Goal: Use online tool/utility: Utilize a website feature to perform a specific function

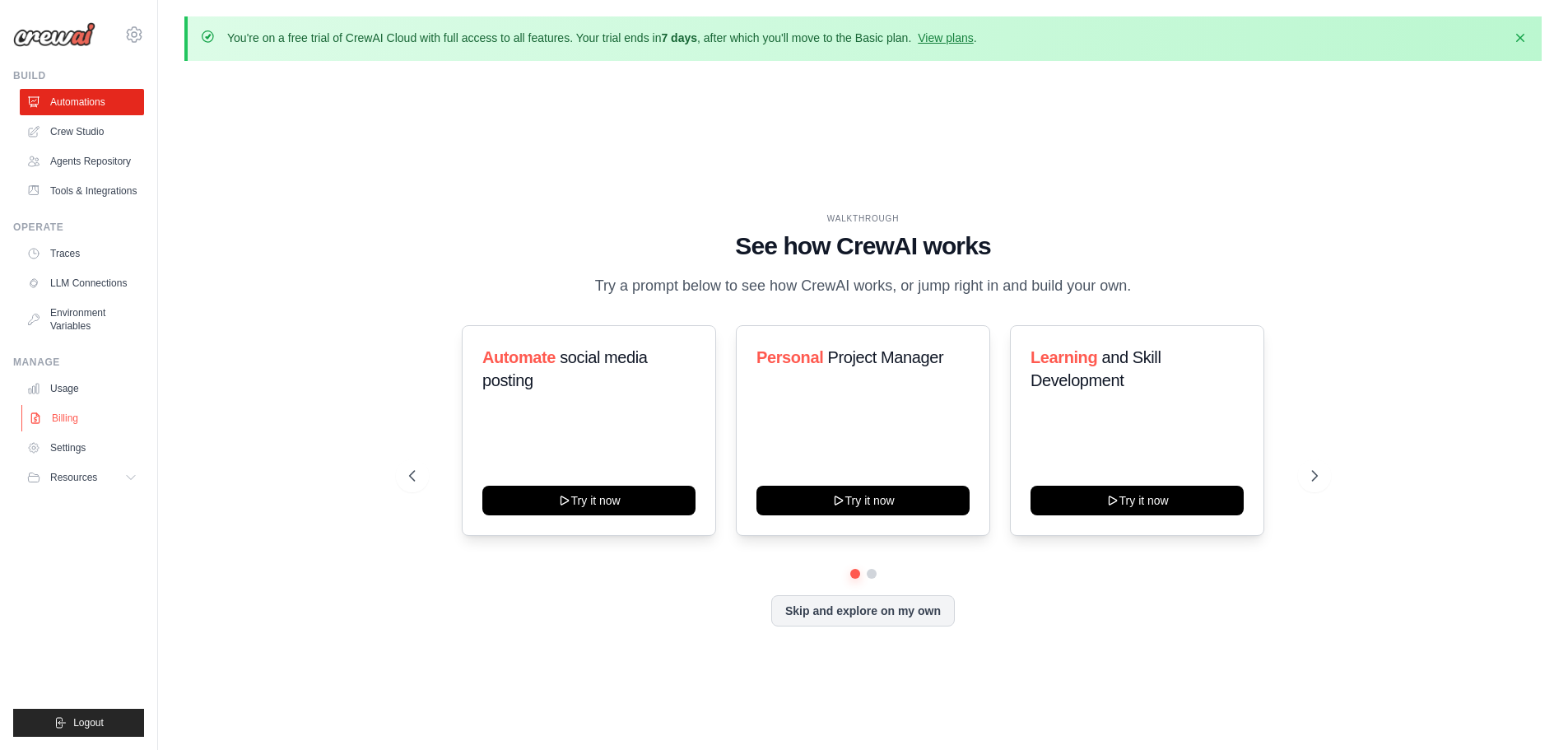
click at [67, 419] on link "Billing" at bounding box center [84, 417] width 124 height 26
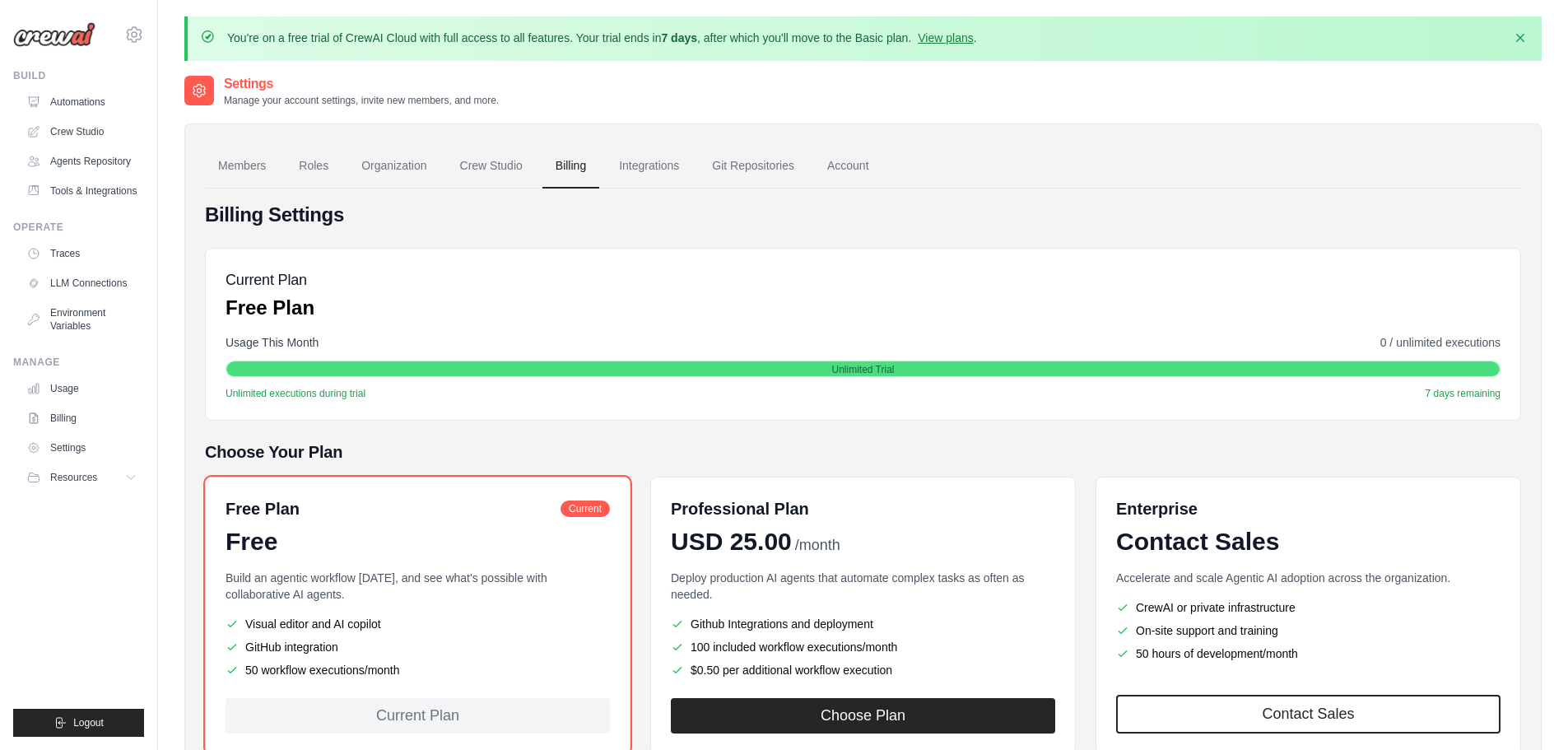
click at [52, 41] on img at bounding box center [54, 34] width 82 height 24
click at [62, 164] on link "Agents Repository" at bounding box center [84, 160] width 124 height 26
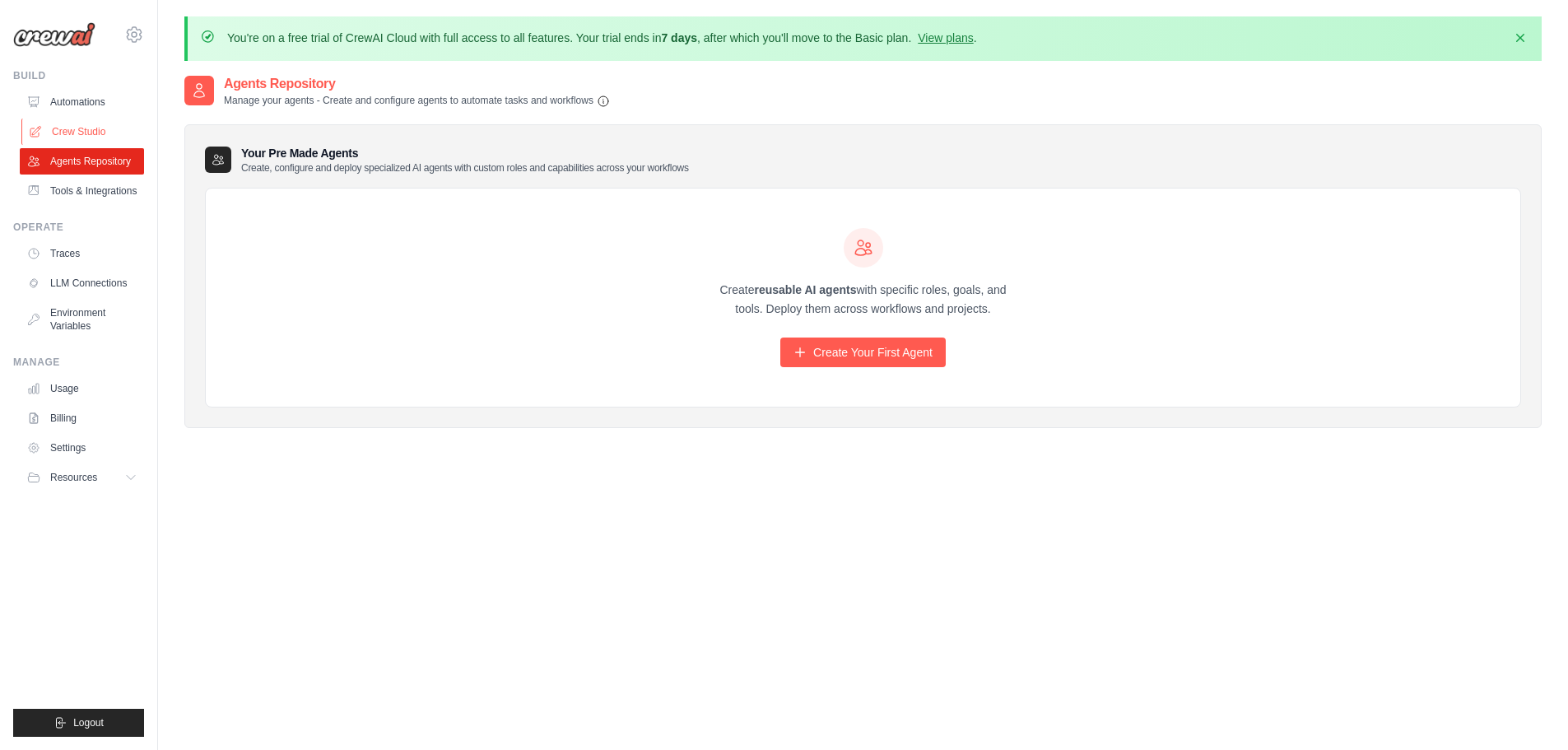
click at [57, 127] on link "Crew Studio" at bounding box center [84, 132] width 124 height 26
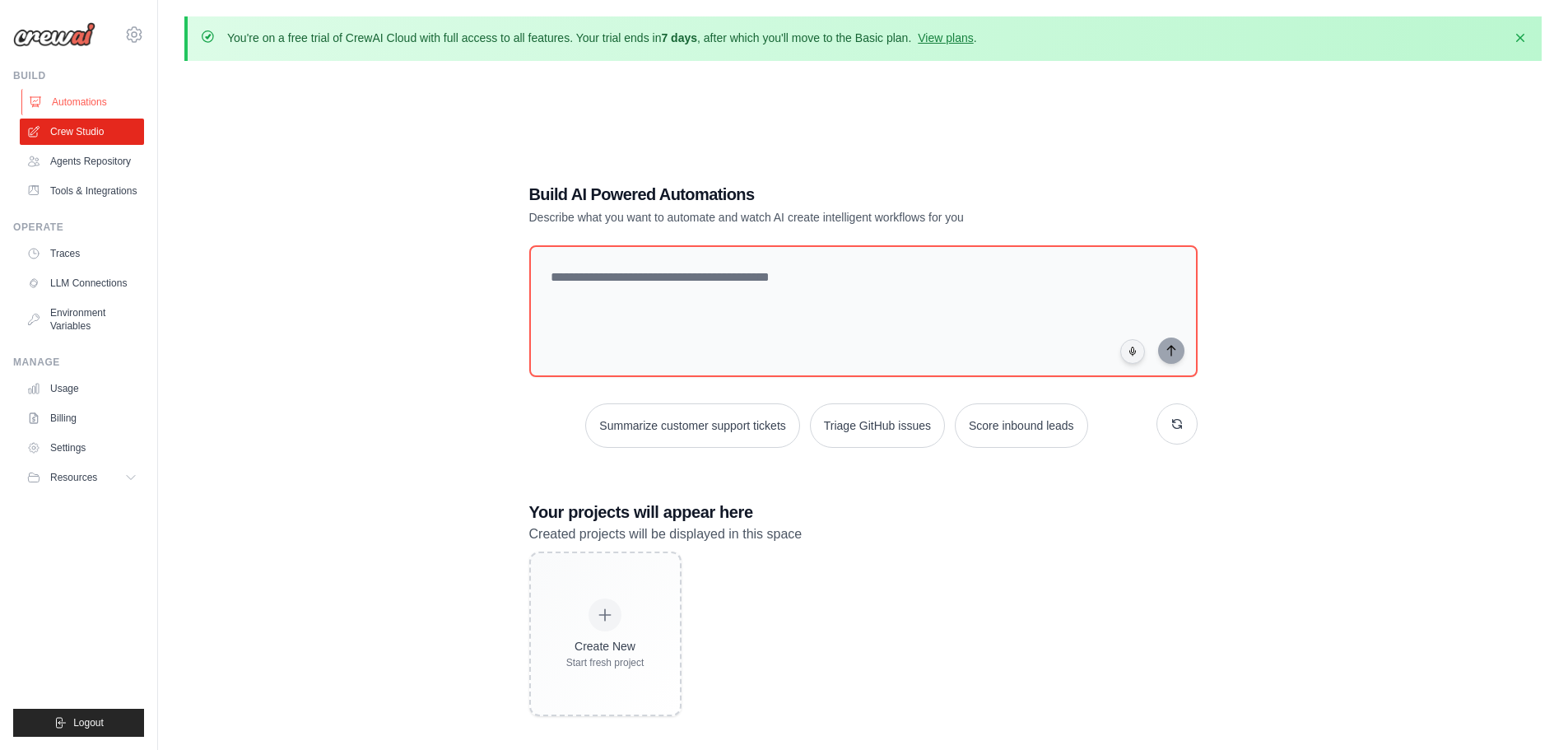
click at [57, 101] on link "Automations" at bounding box center [84, 102] width 124 height 26
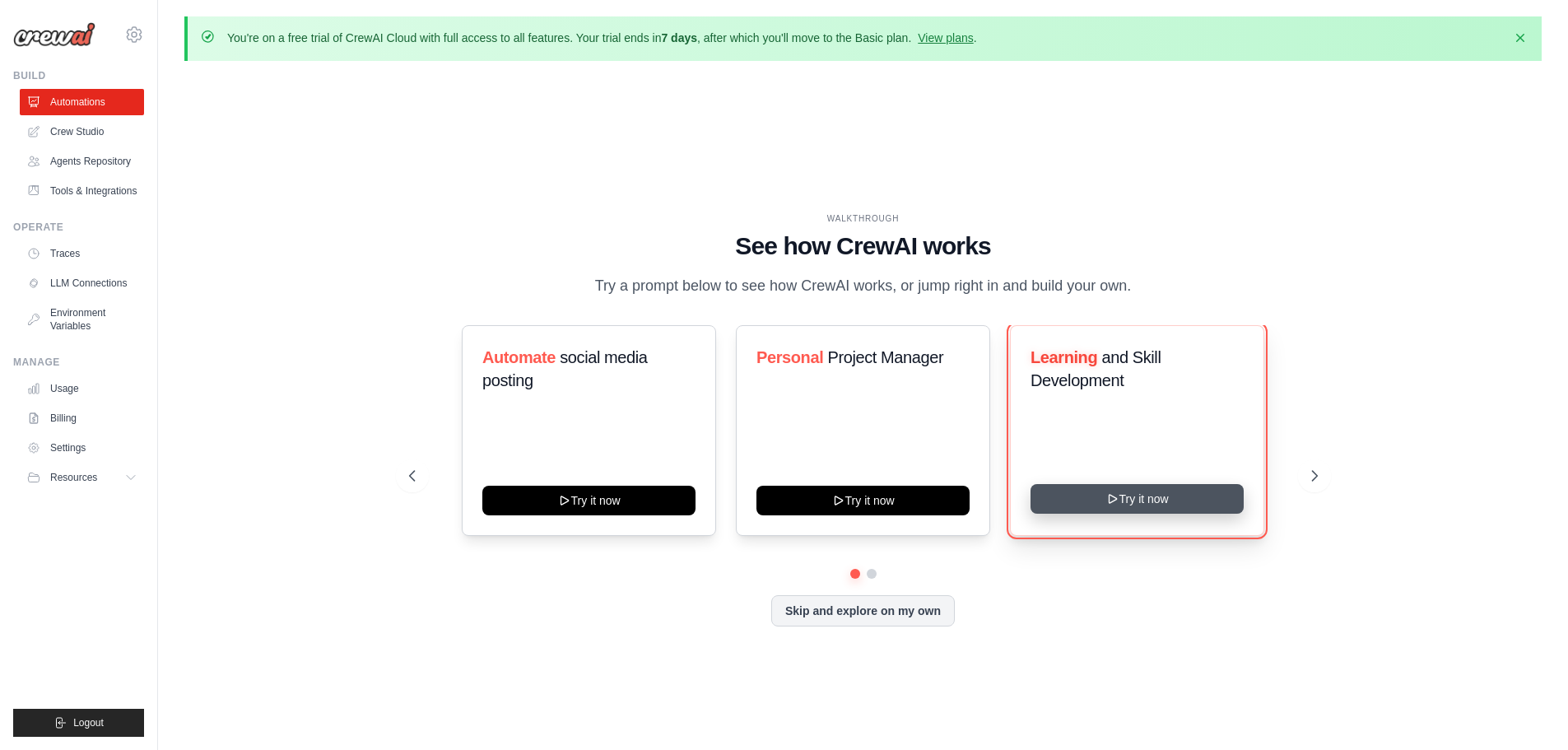
click at [1165, 506] on button "Try it now" at bounding box center [1137, 498] width 214 height 30
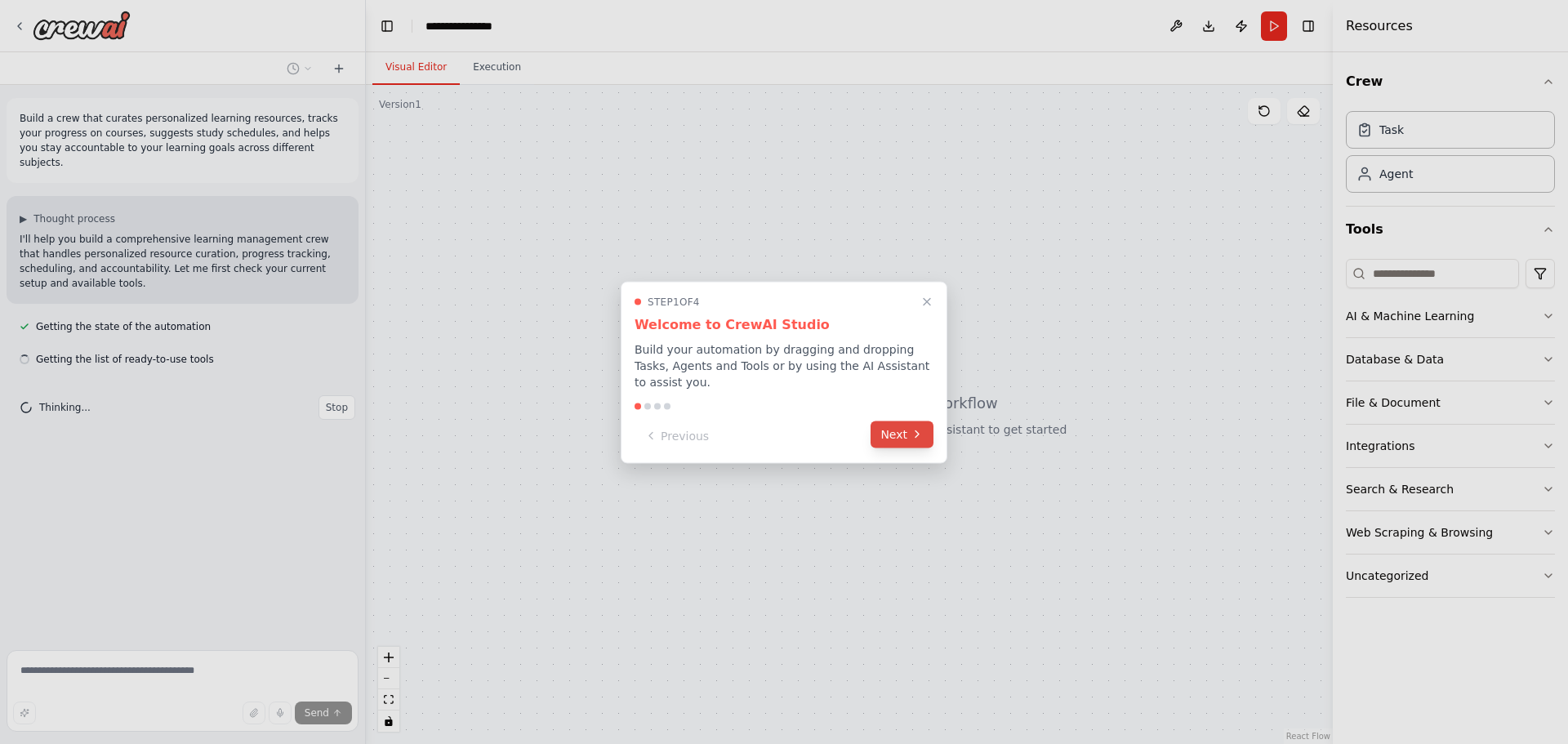
click at [900, 423] on button "Next" at bounding box center [902, 434] width 63 height 27
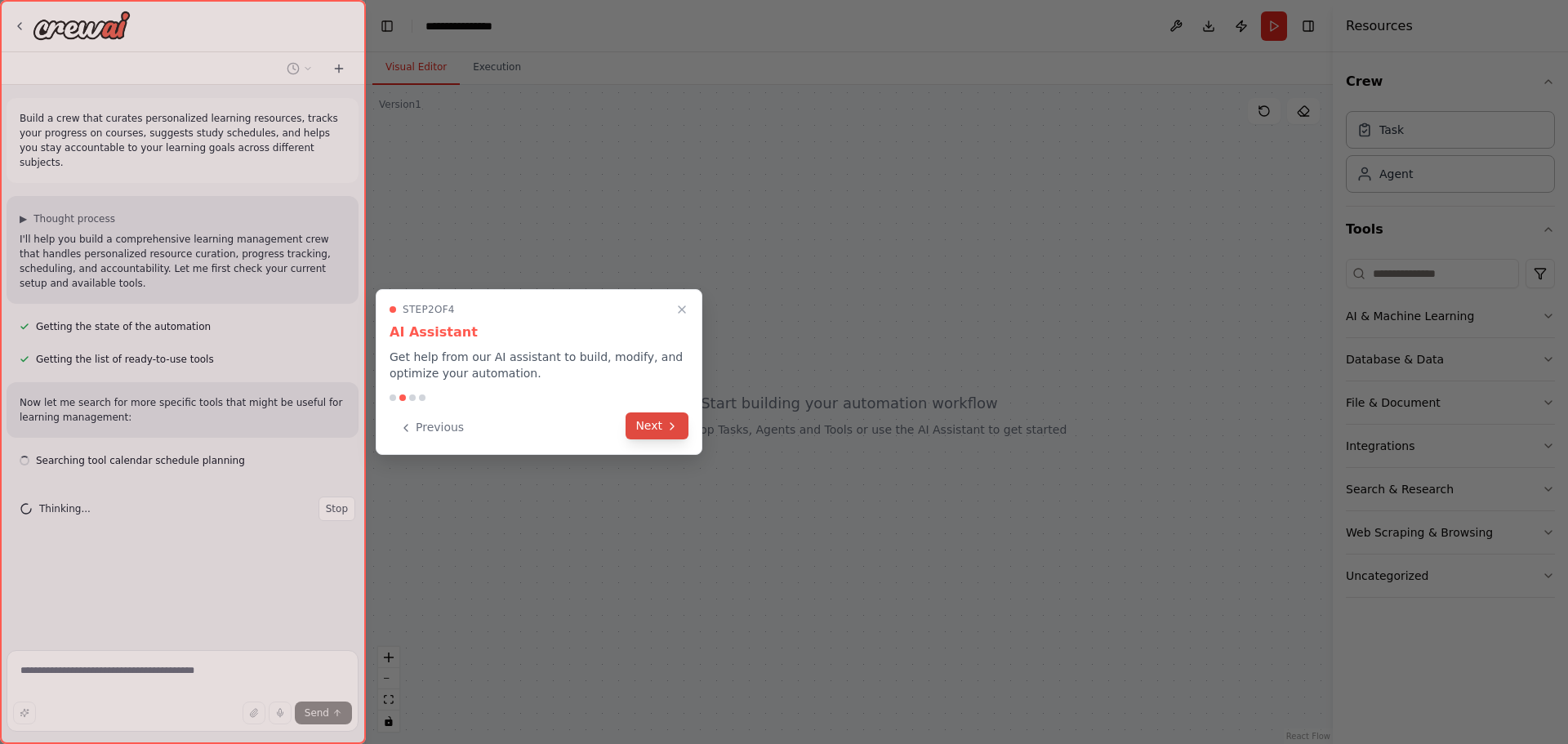
click at [657, 428] on button "Next" at bounding box center [657, 426] width 63 height 27
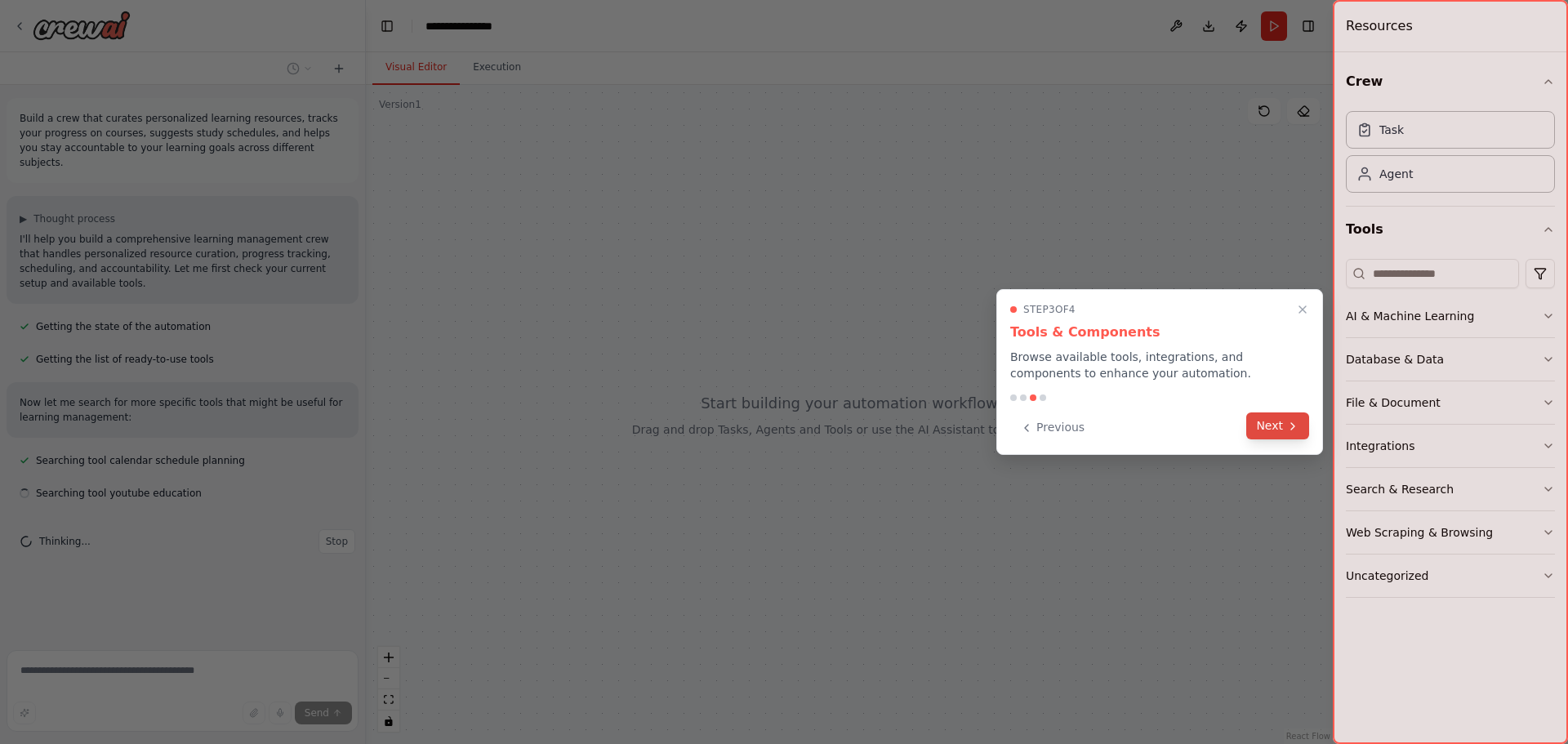
click at [1295, 432] on icon at bounding box center [1293, 427] width 13 height 13
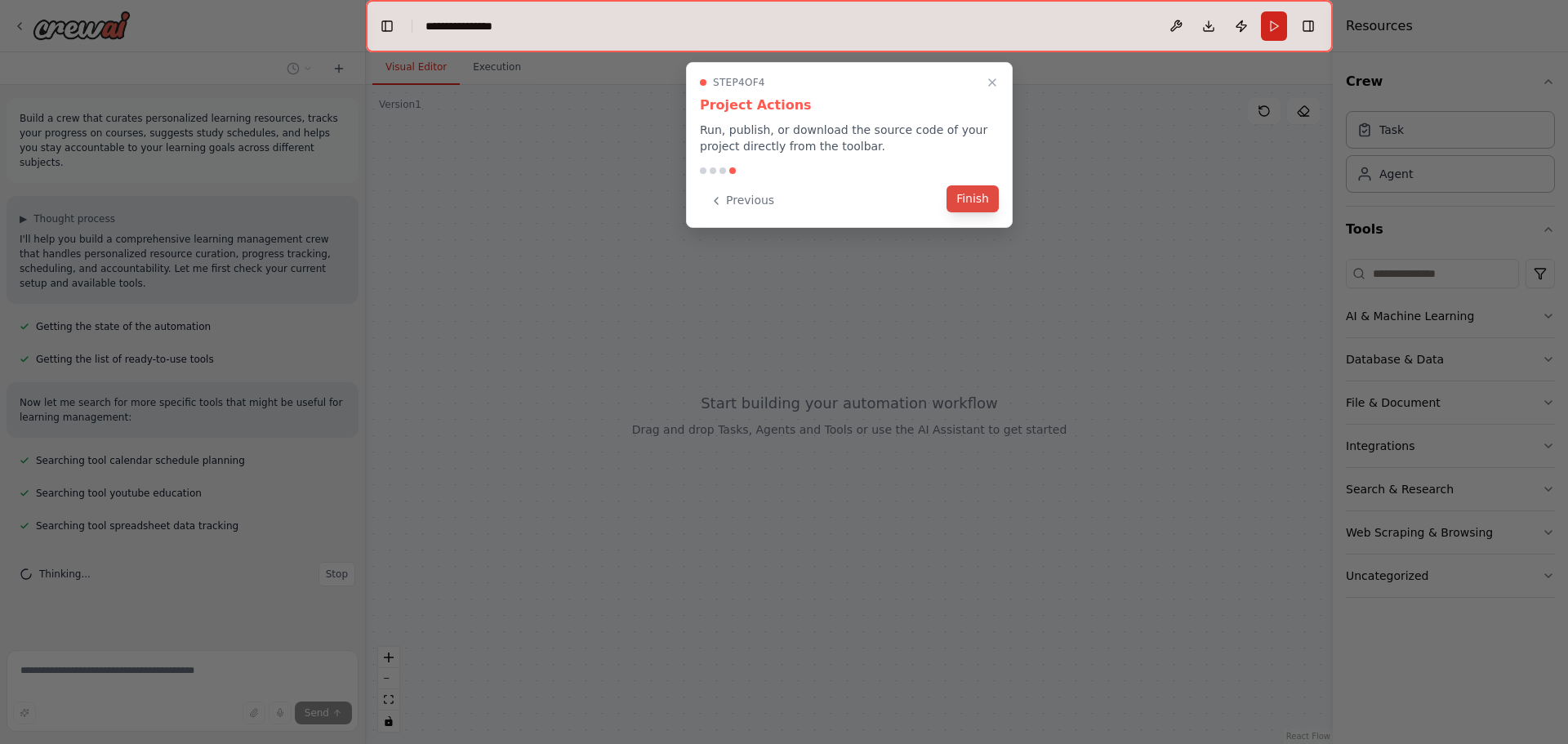
click at [973, 203] on button "Finish" at bounding box center [973, 199] width 52 height 27
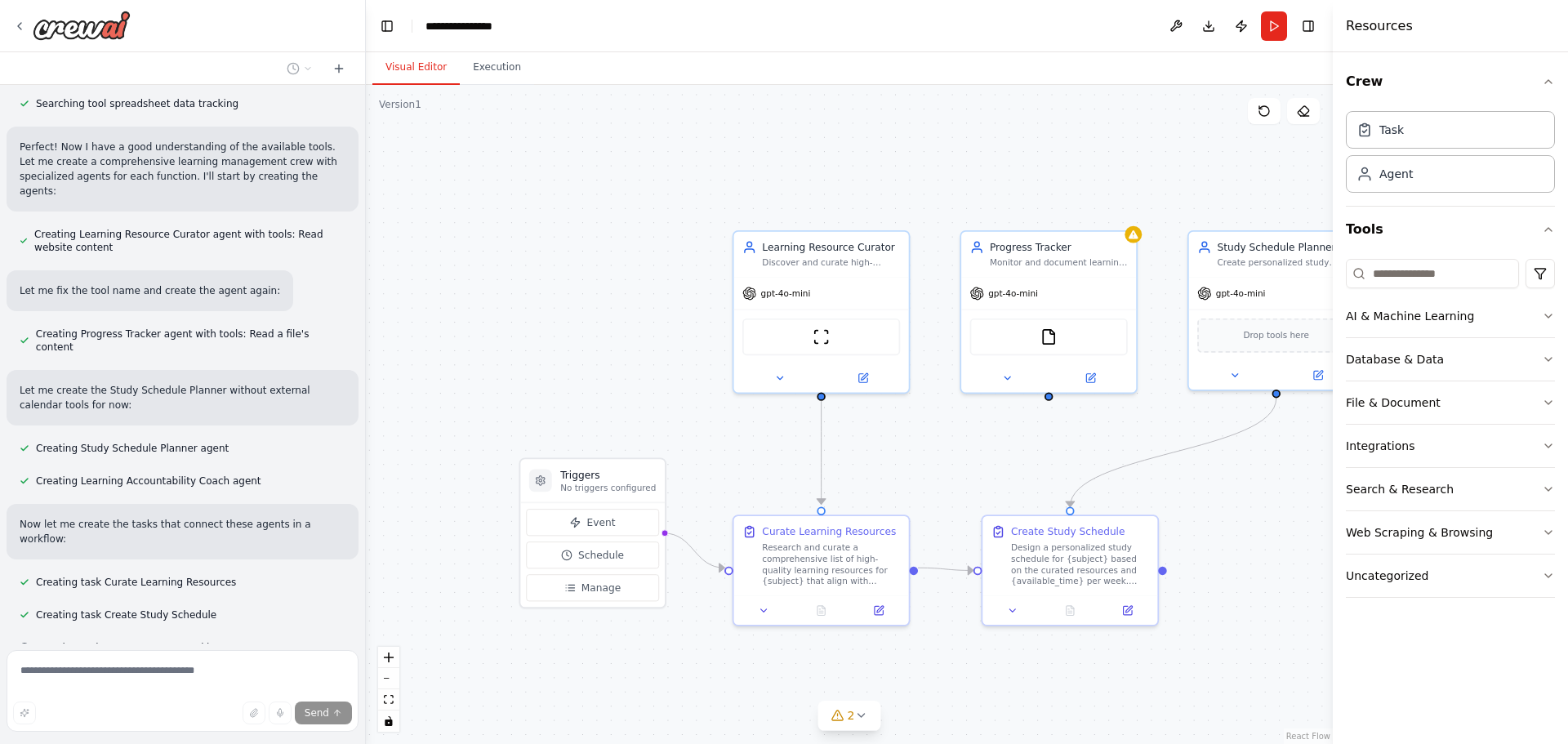
scroll to position [455, 0]
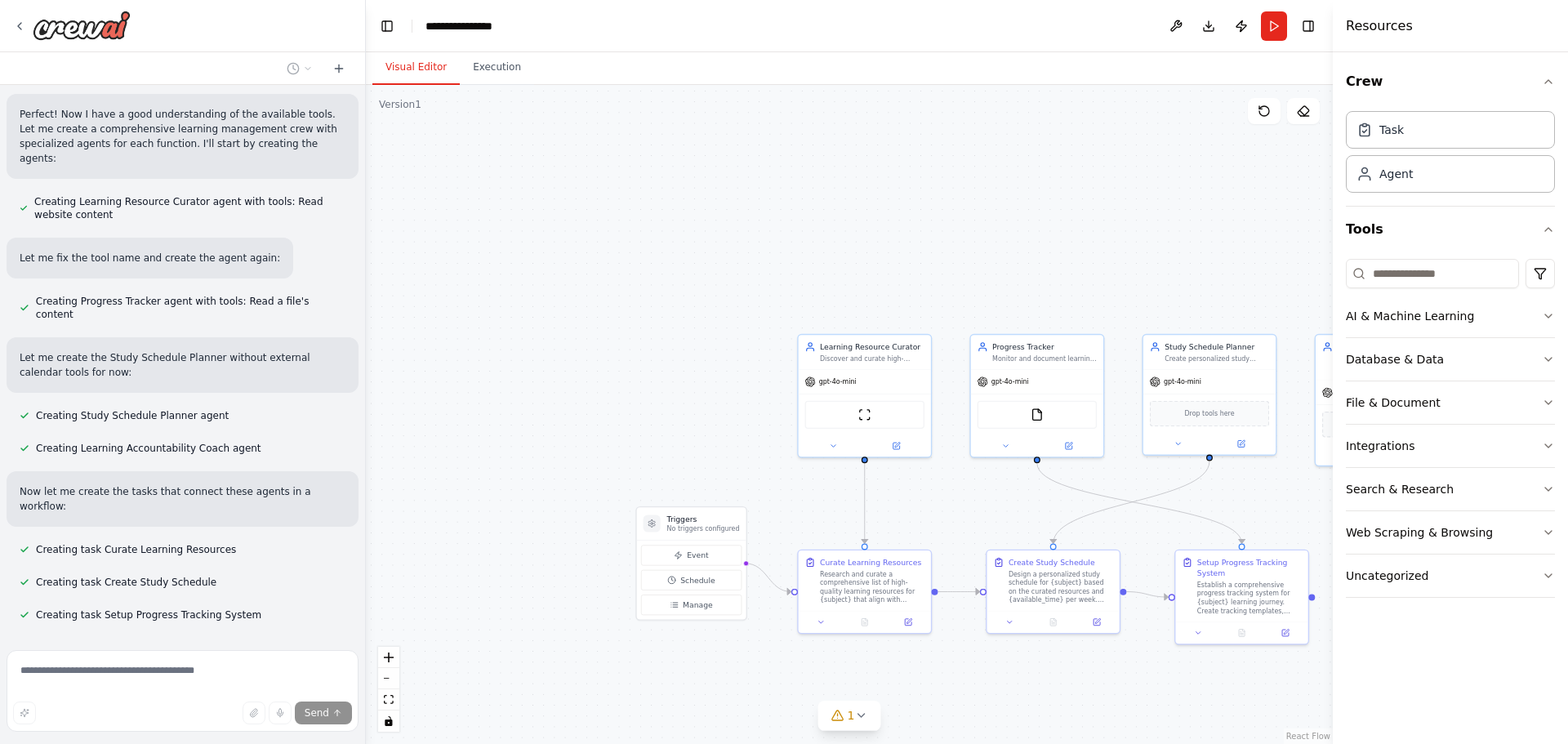
drag, startPoint x: 629, startPoint y: 429, endPoint x: 544, endPoint y: 280, distance: 171.5
drag, startPoint x: 544, startPoint y: 280, endPoint x: 474, endPoint y: 330, distance: 86.0
click at [474, 330] on div ".deletable-edge-delete-btn { width: 20px; height: 20px; border: 0px solid #ffff…" at bounding box center [849, 414] width 967 height 659
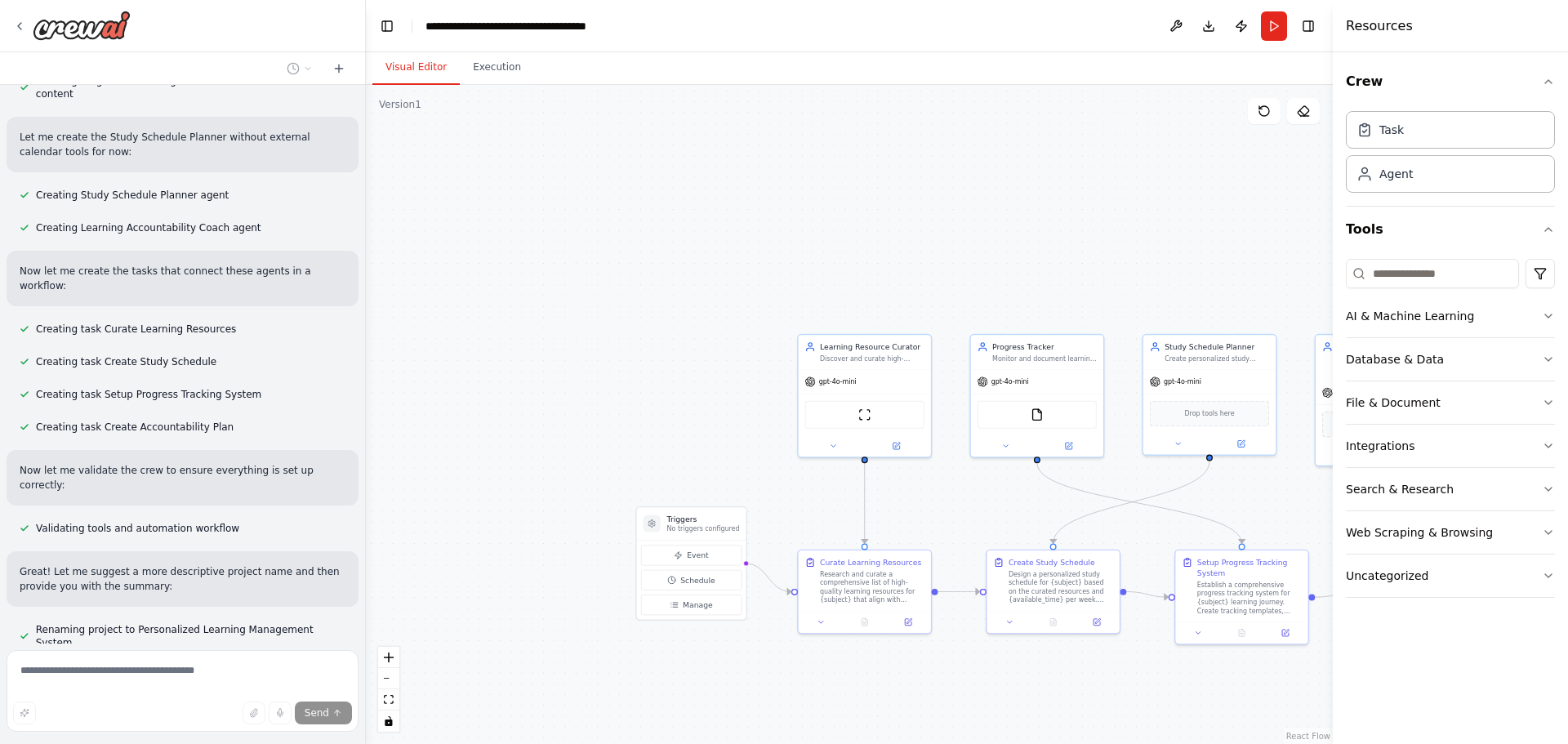
scroll to position [714, 0]
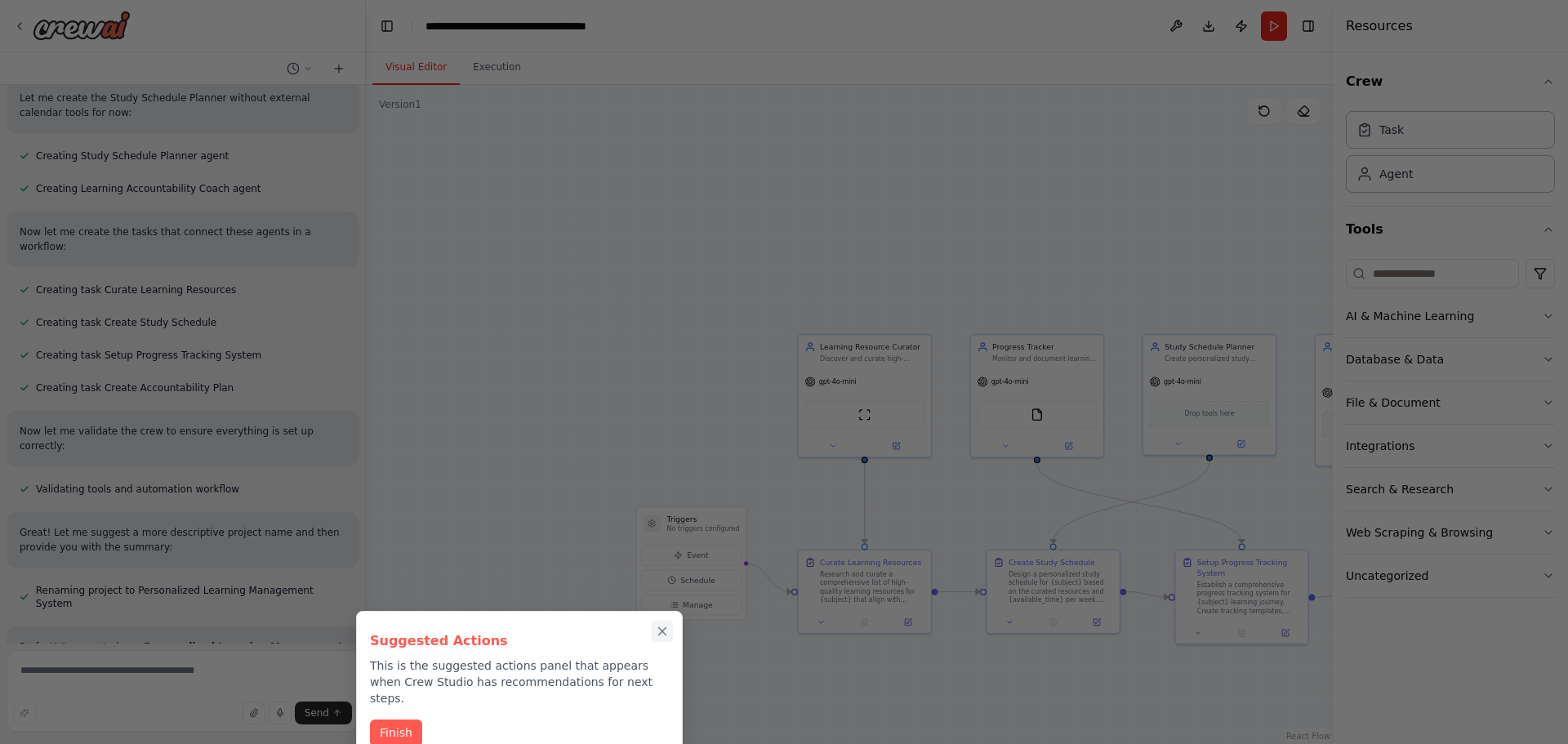
click at [664, 630] on icon "Close walkthrough" at bounding box center [662, 632] width 7 height 7
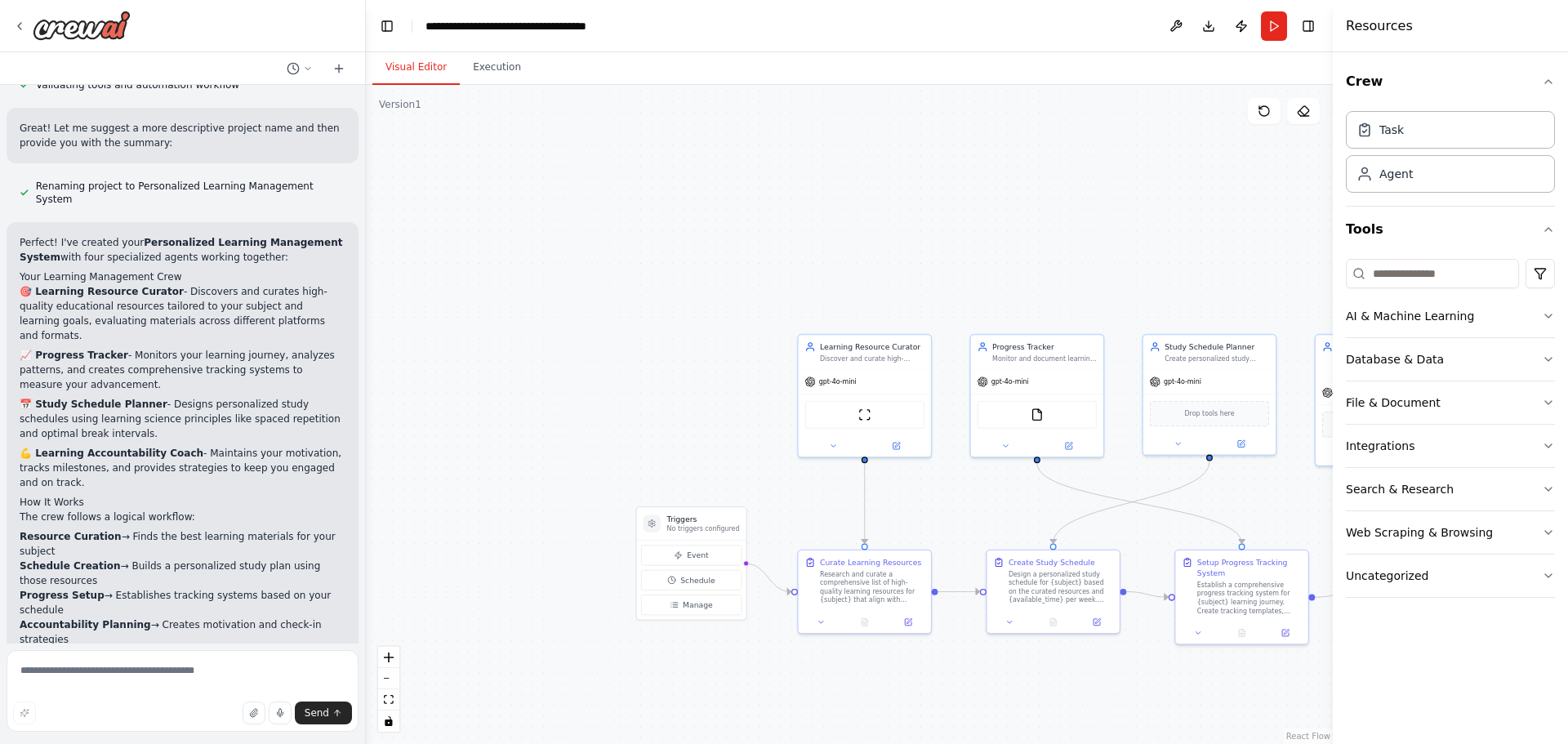
scroll to position [1273, 0]
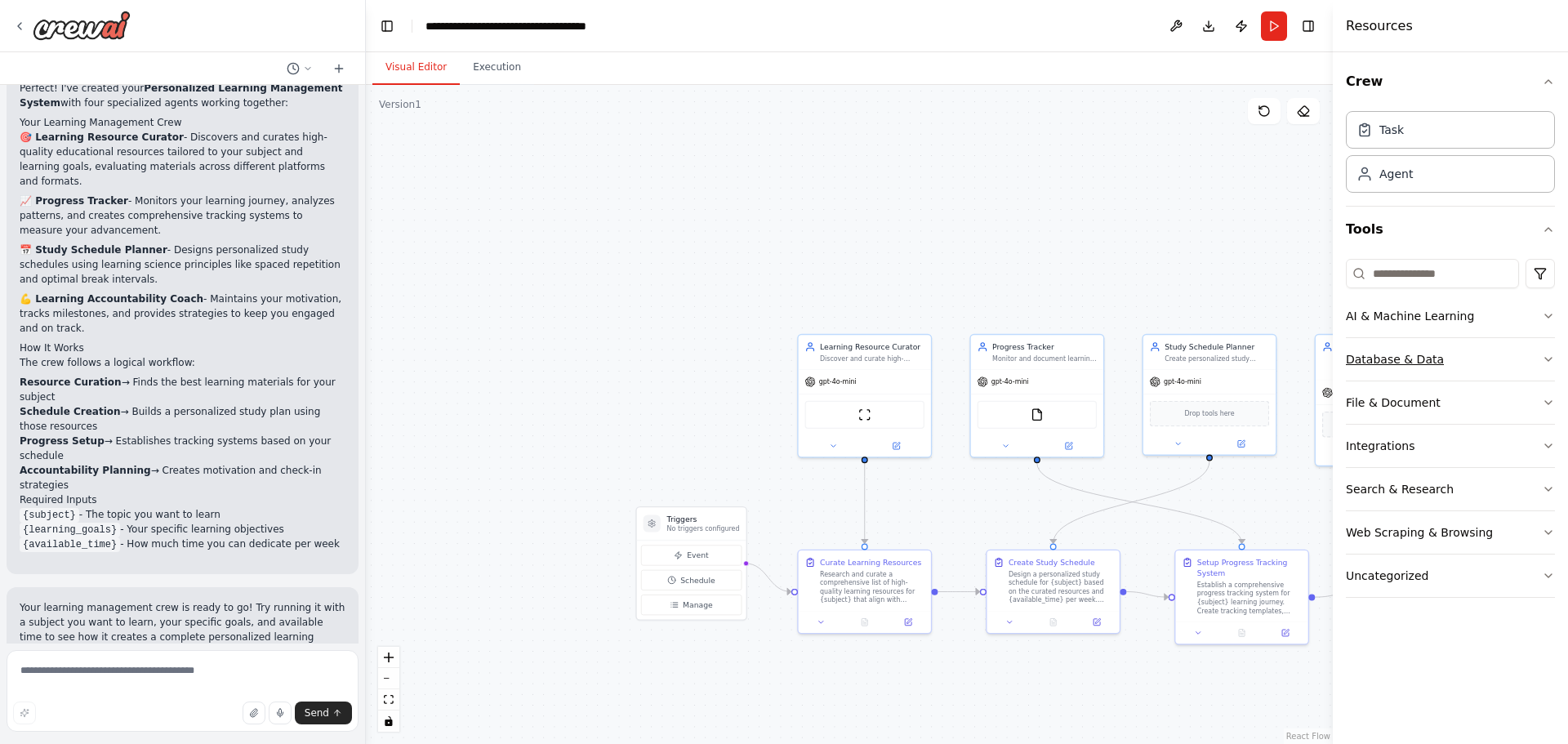
click at [1546, 364] on icon "button" at bounding box center [1548, 359] width 13 height 13
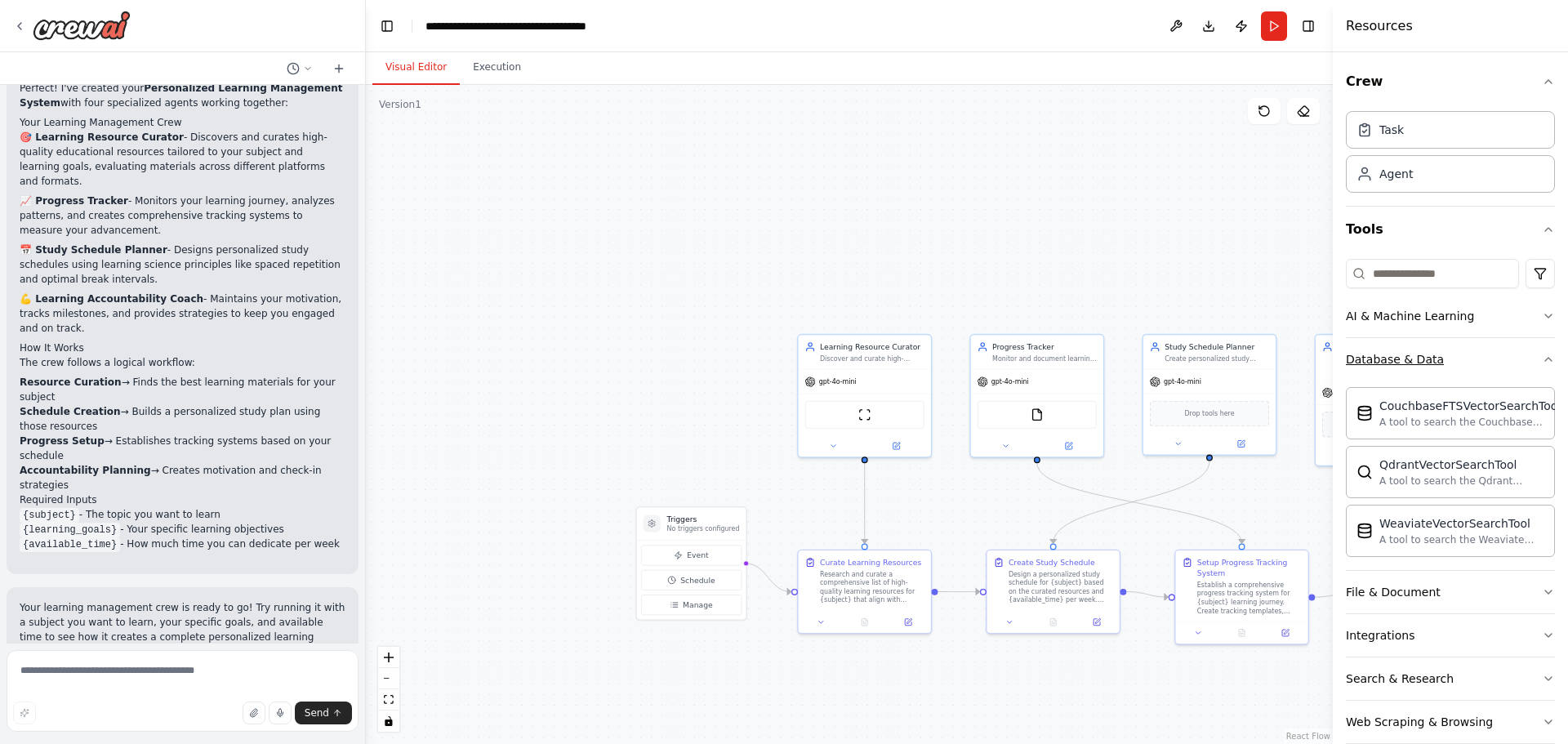
click at [1546, 364] on div "Crew Task Agent Tools AI & Machine Learning Database & Data CouchbaseFTSVectorS…" at bounding box center [1450, 398] width 235 height 692
click at [1546, 358] on icon "button" at bounding box center [1548, 359] width 6 height 4
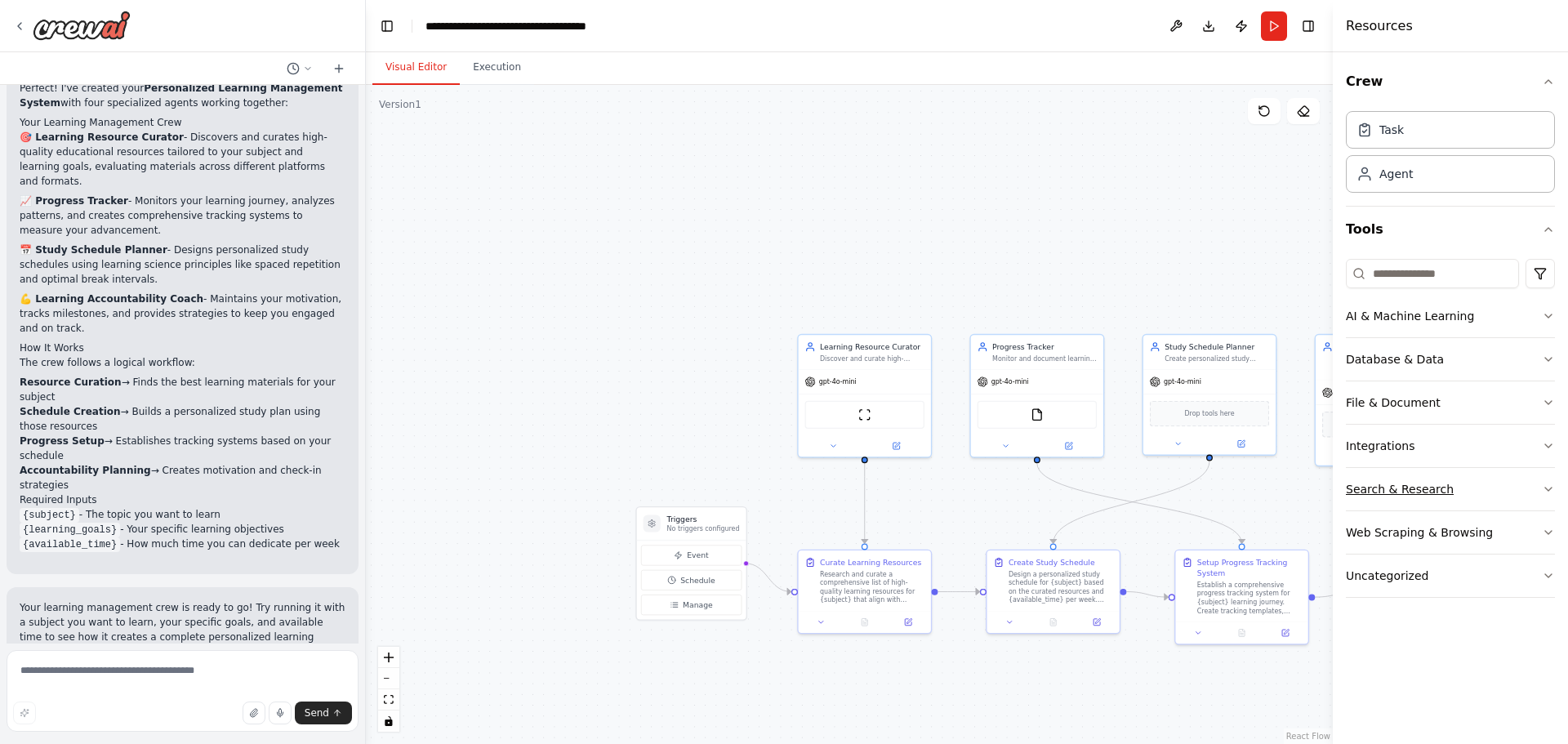
click at [1543, 486] on icon "button" at bounding box center [1548, 489] width 13 height 13
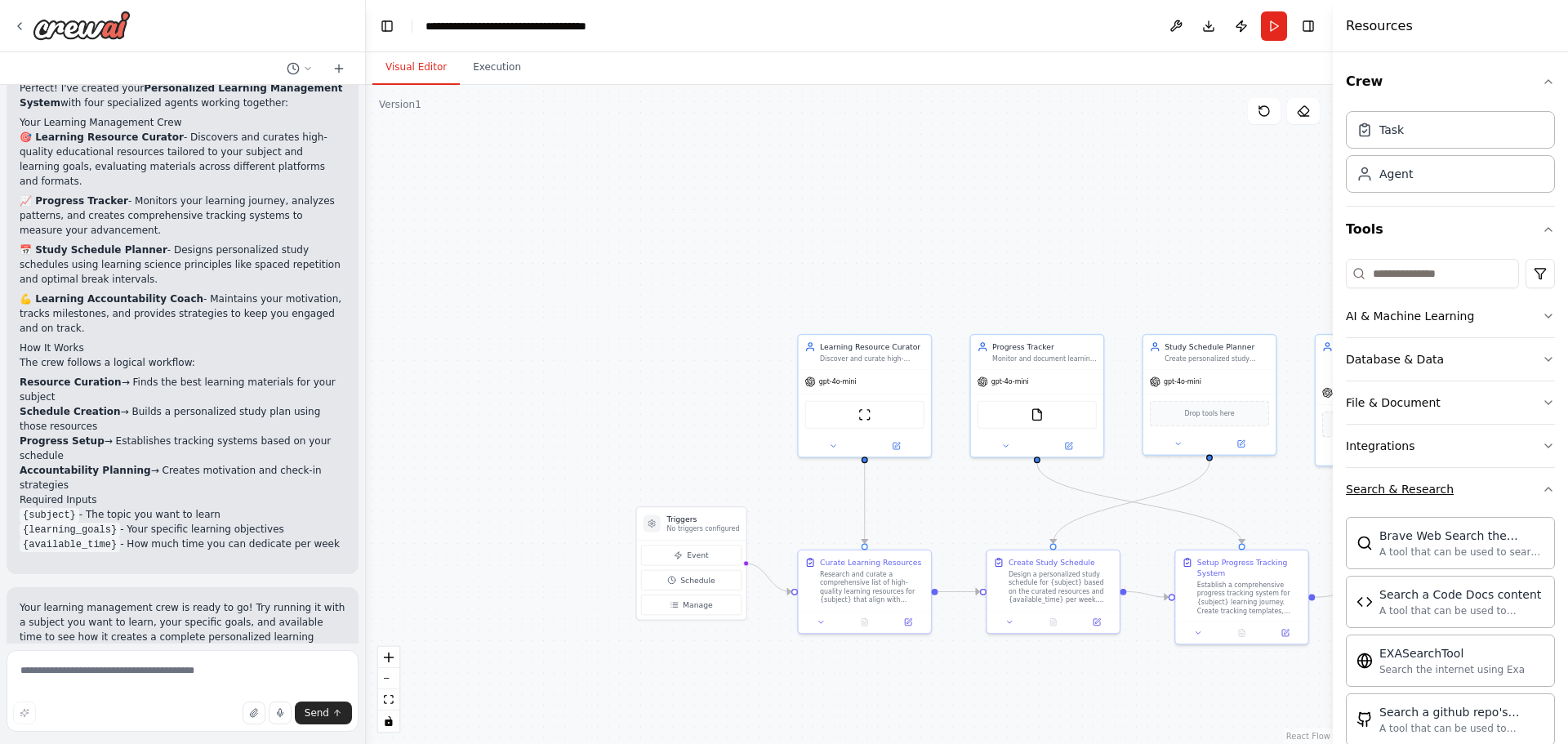
click at [1542, 486] on icon "button" at bounding box center [1548, 489] width 13 height 13
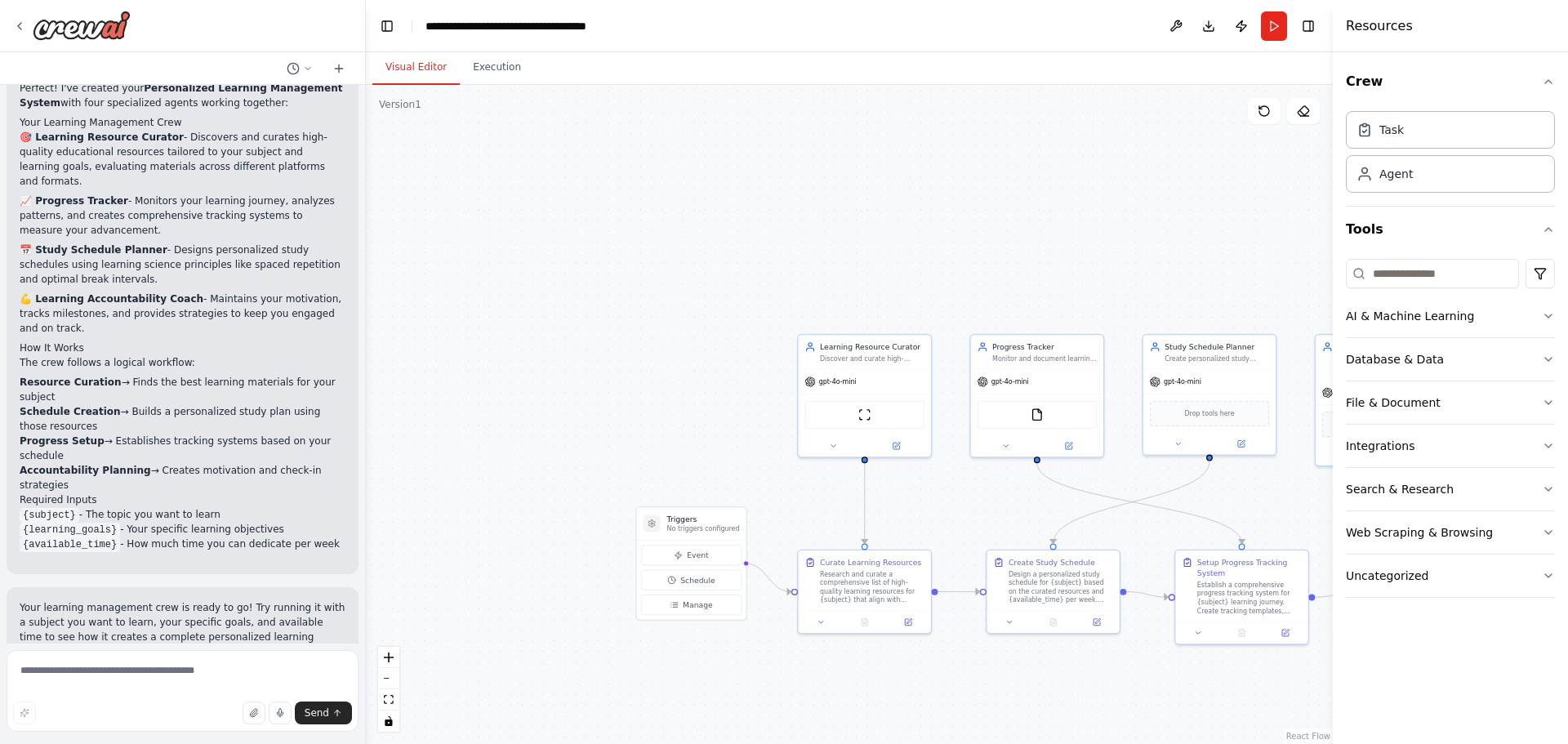
click at [63, 703] on span "Suggestion" at bounding box center [65, 709] width 55 height 13
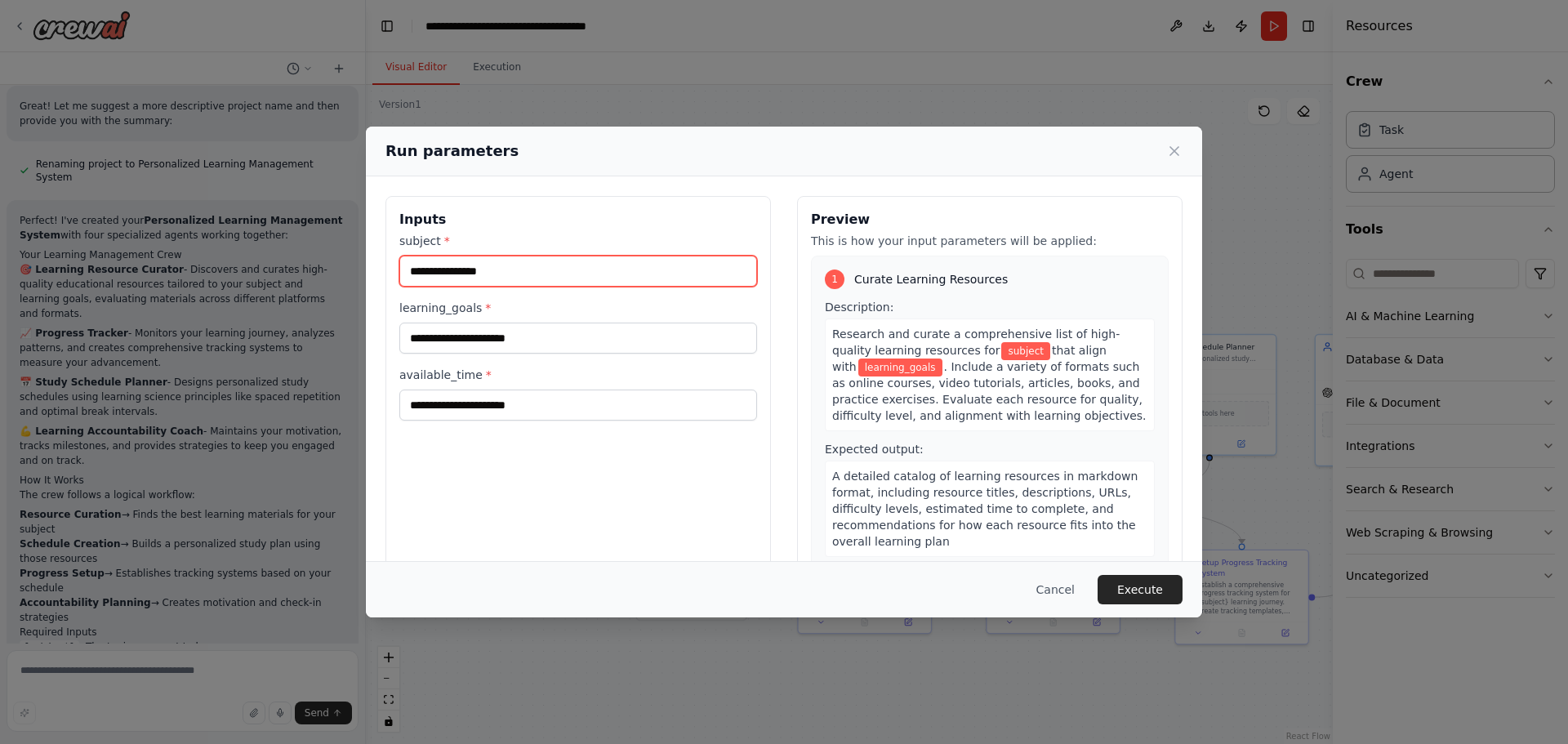
click at [463, 270] on input "subject *" at bounding box center [578, 271] width 358 height 31
type input "**********"
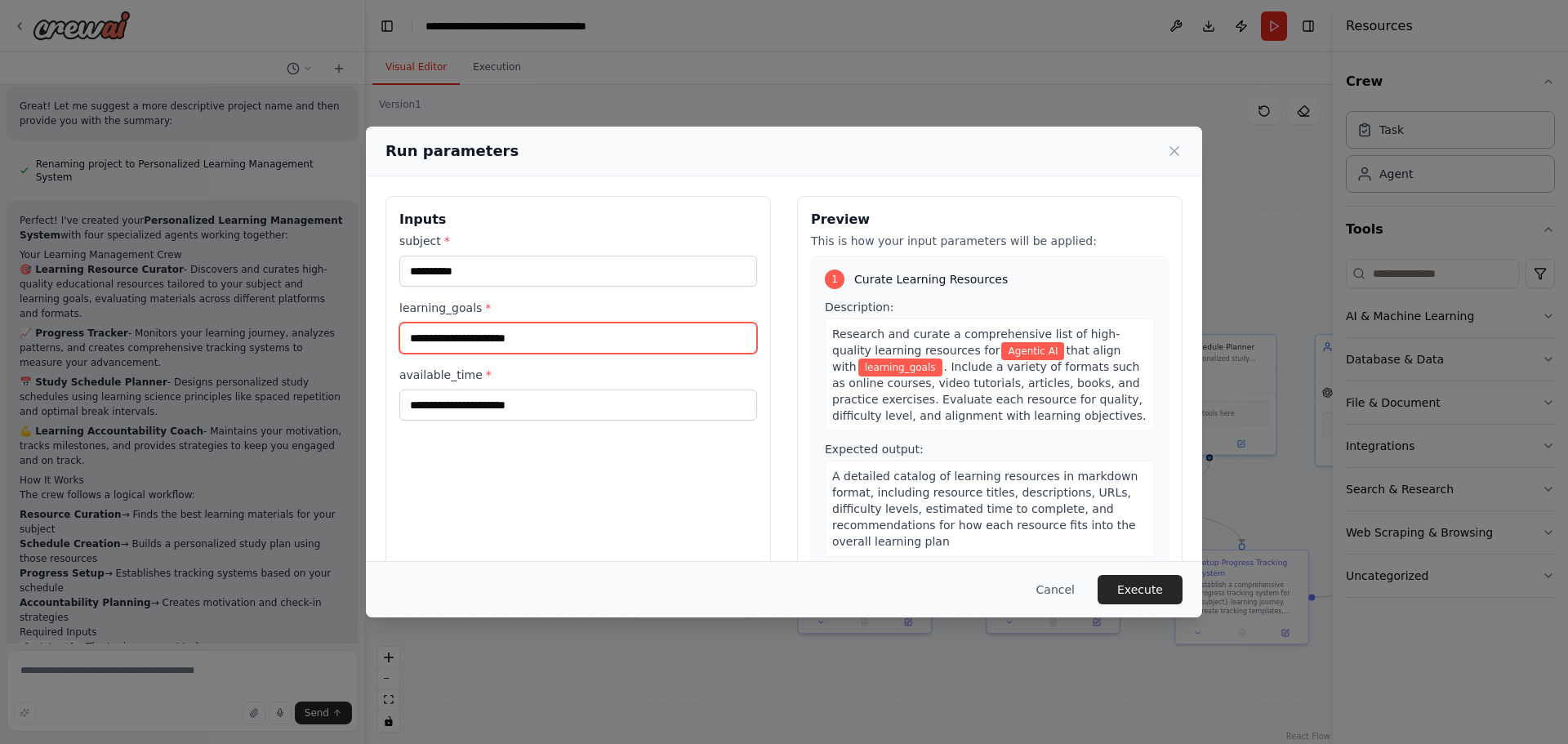
click at [486, 329] on input "learning_goals *" at bounding box center [578, 338] width 358 height 31
type input "*******"
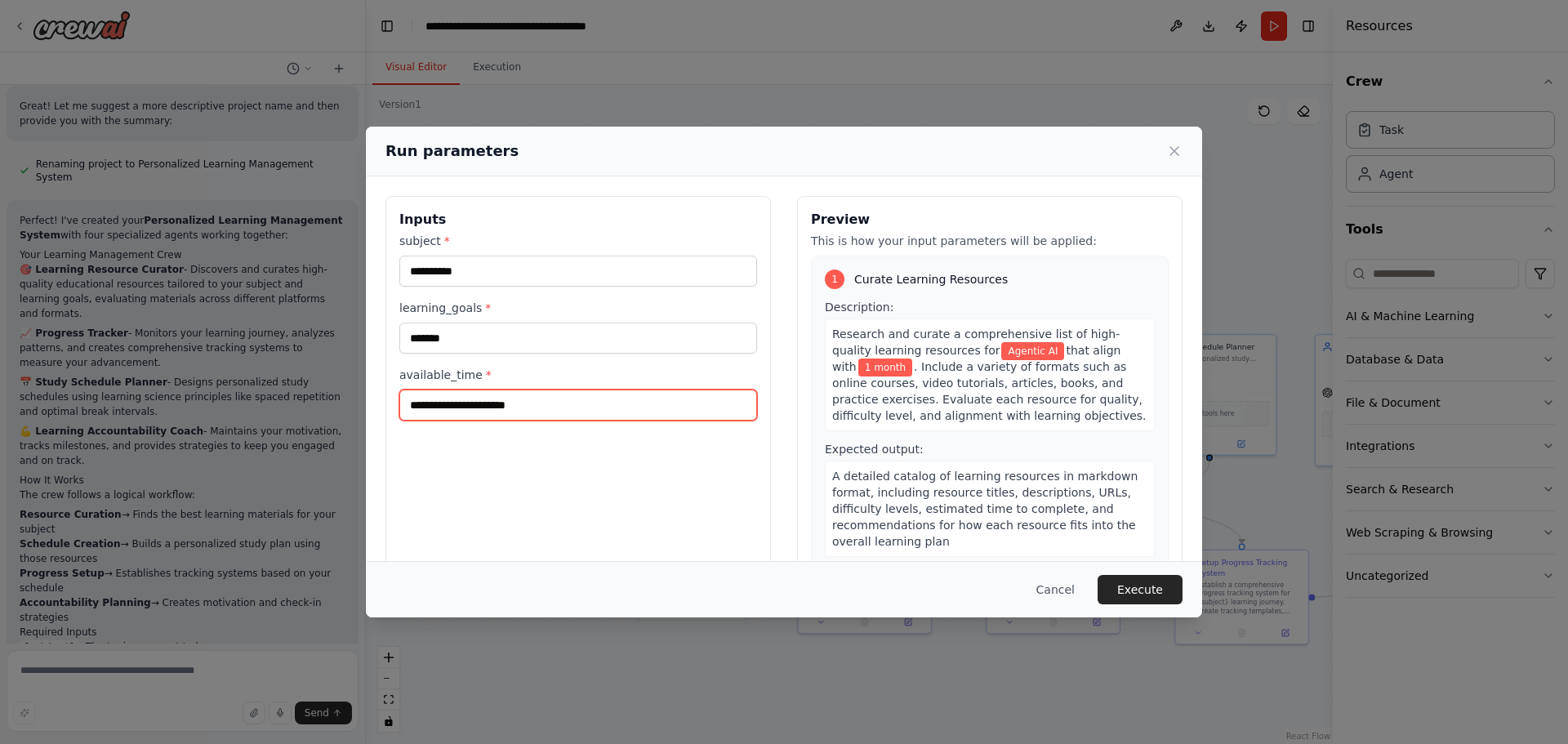
click at [474, 406] on input "available_time *" at bounding box center [578, 405] width 358 height 31
type input "****"
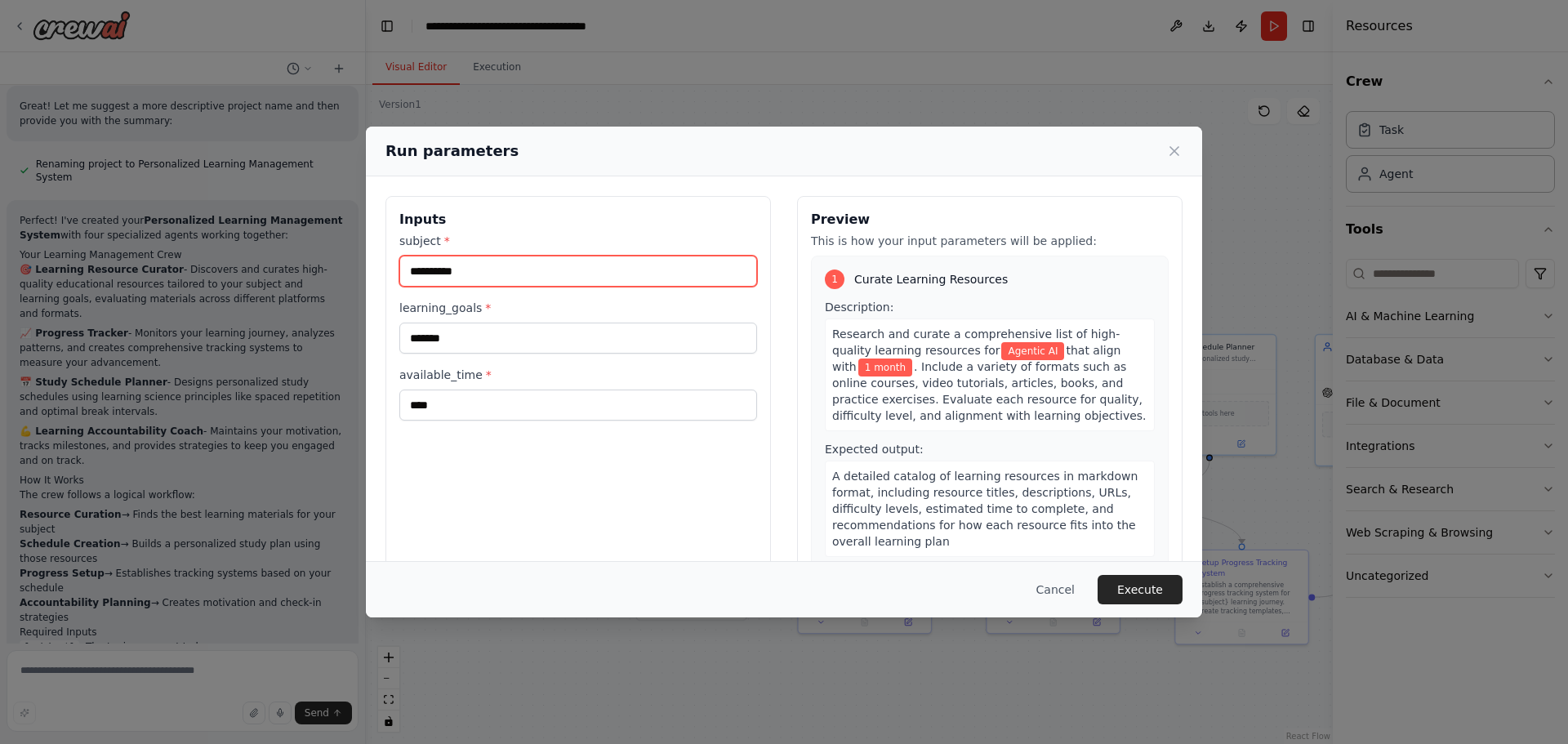
click at [530, 272] on input "**********" at bounding box center [578, 271] width 358 height 31
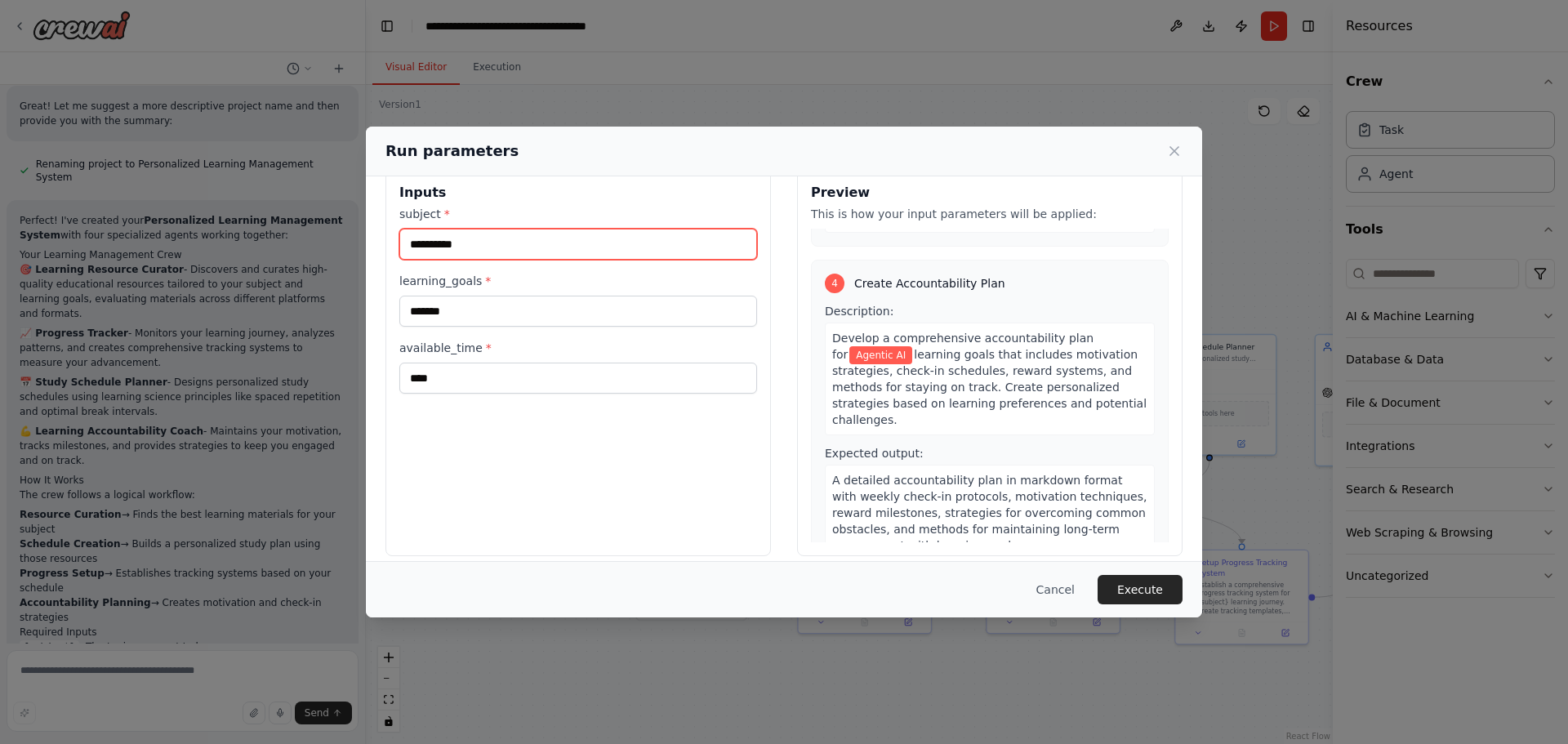
scroll to position [42, 0]
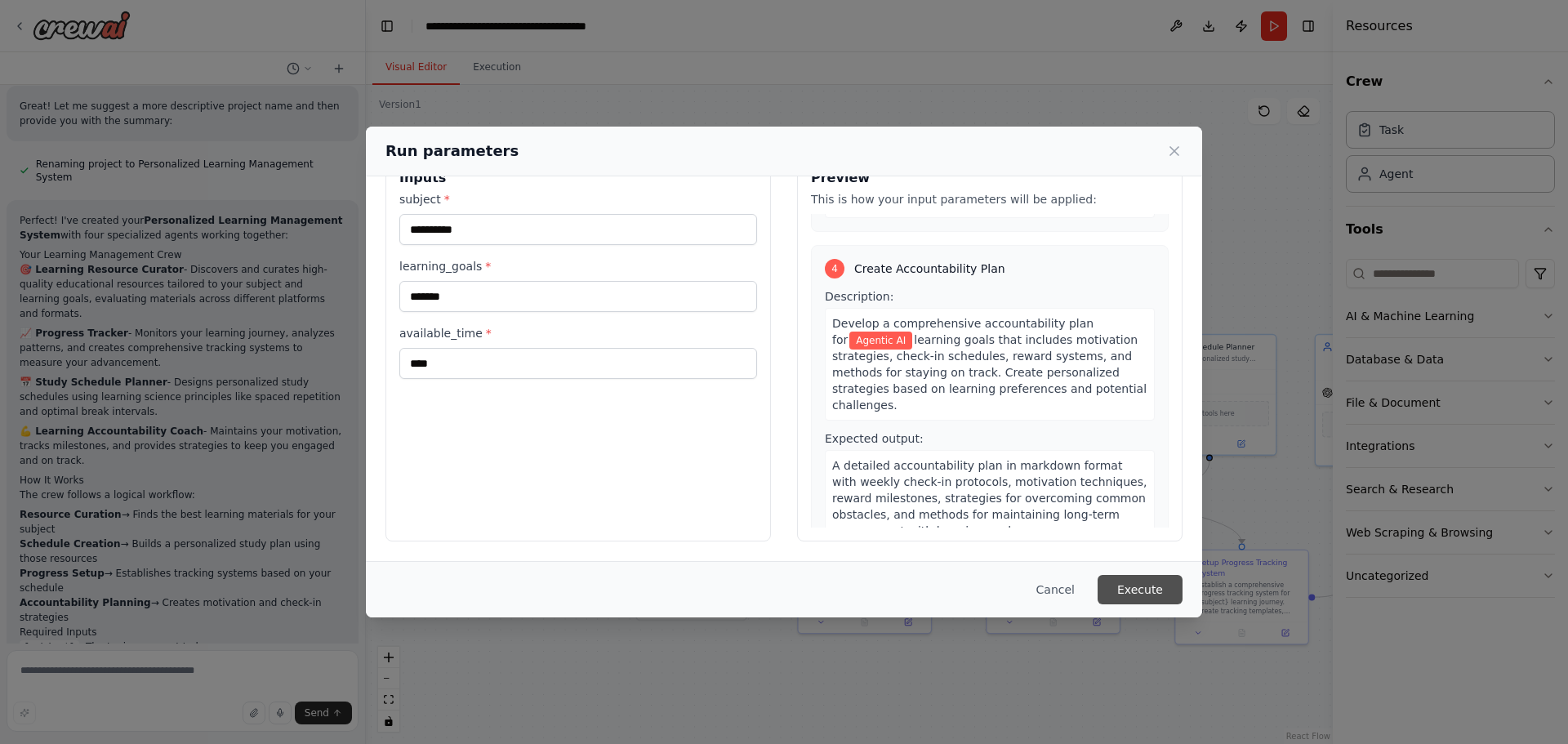
click at [1109, 599] on button "Execute" at bounding box center [1140, 589] width 85 height 30
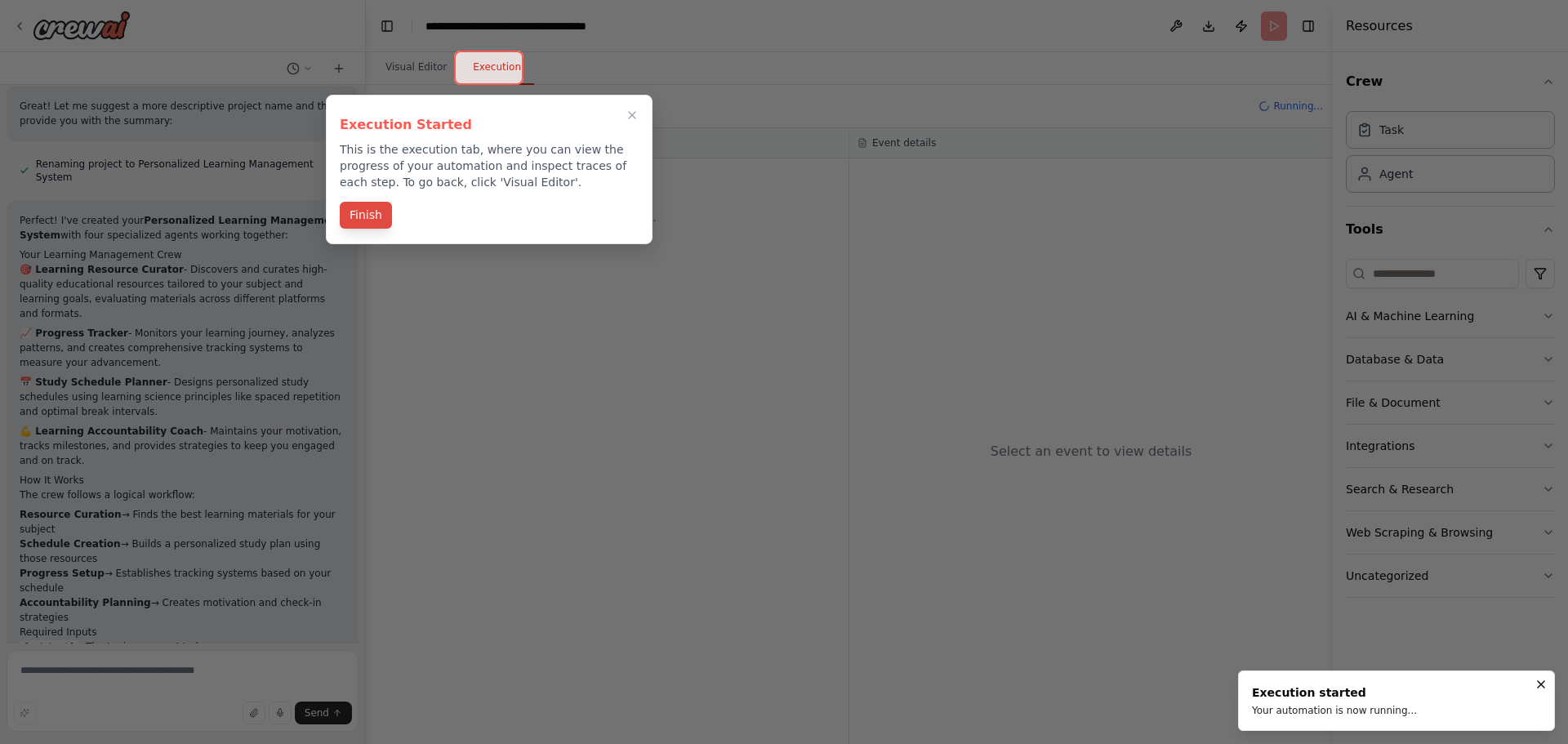
click at [347, 217] on button "Finish" at bounding box center [366, 216] width 52 height 27
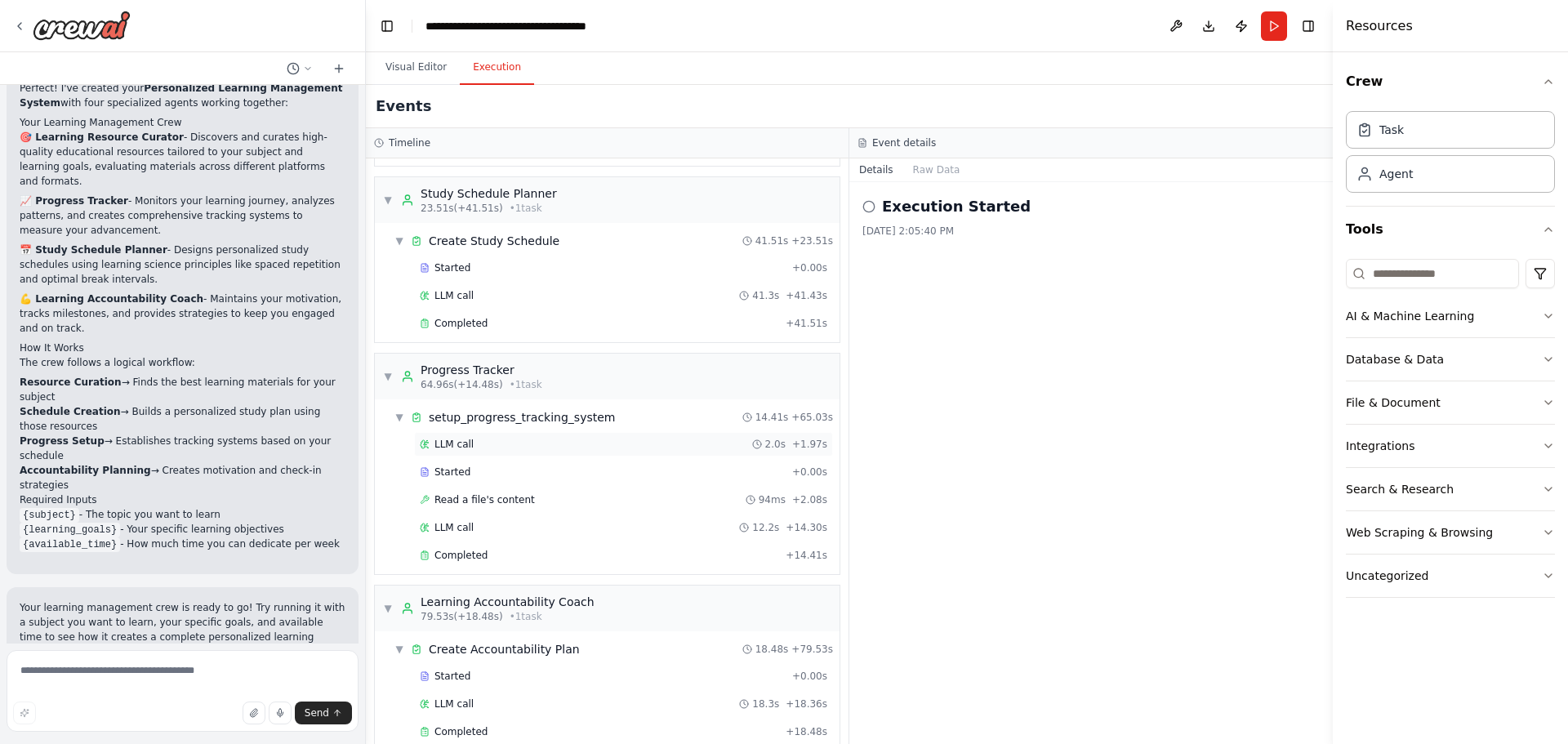
scroll to position [248, 0]
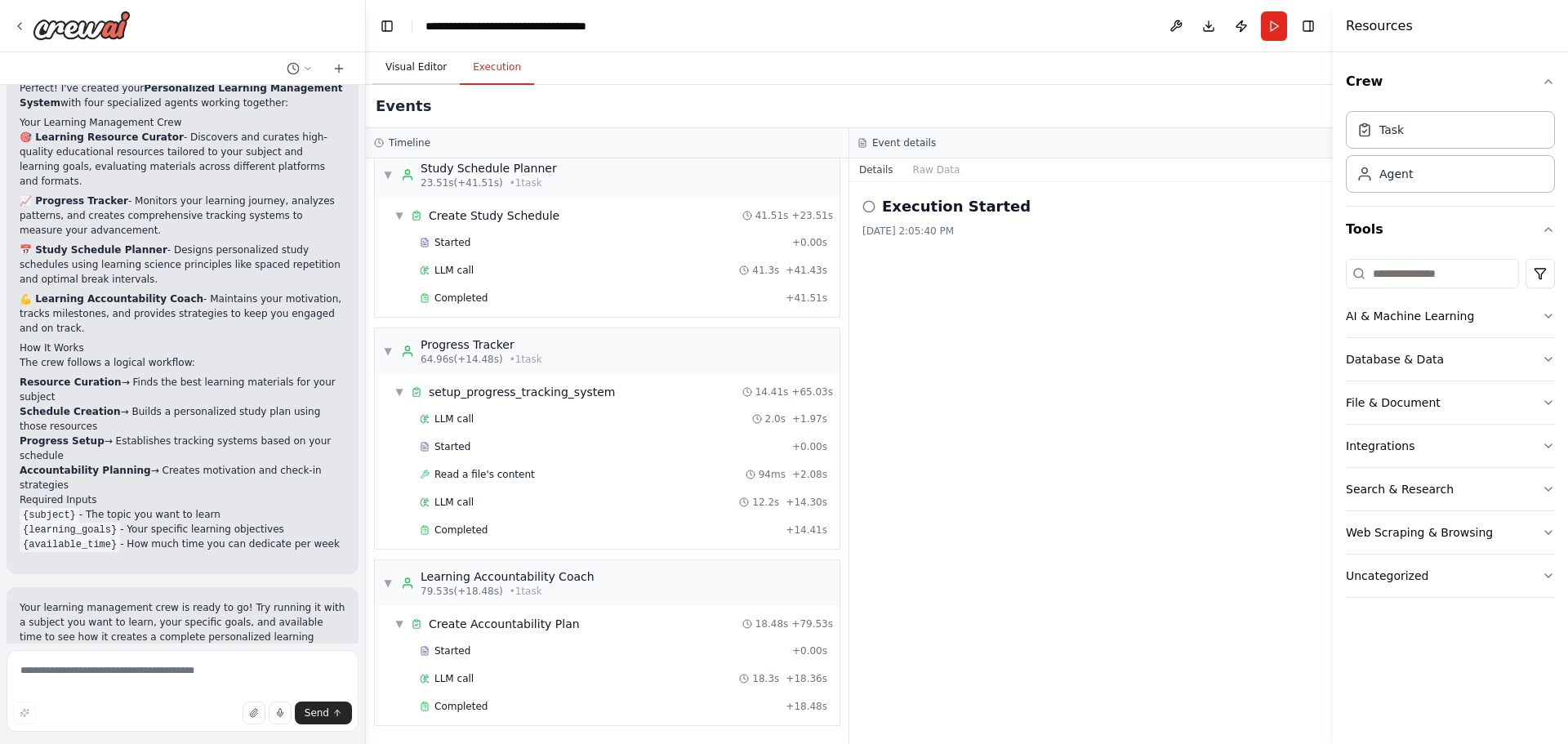
click at [423, 66] on button "Visual Editor" at bounding box center [417, 68] width 88 height 34
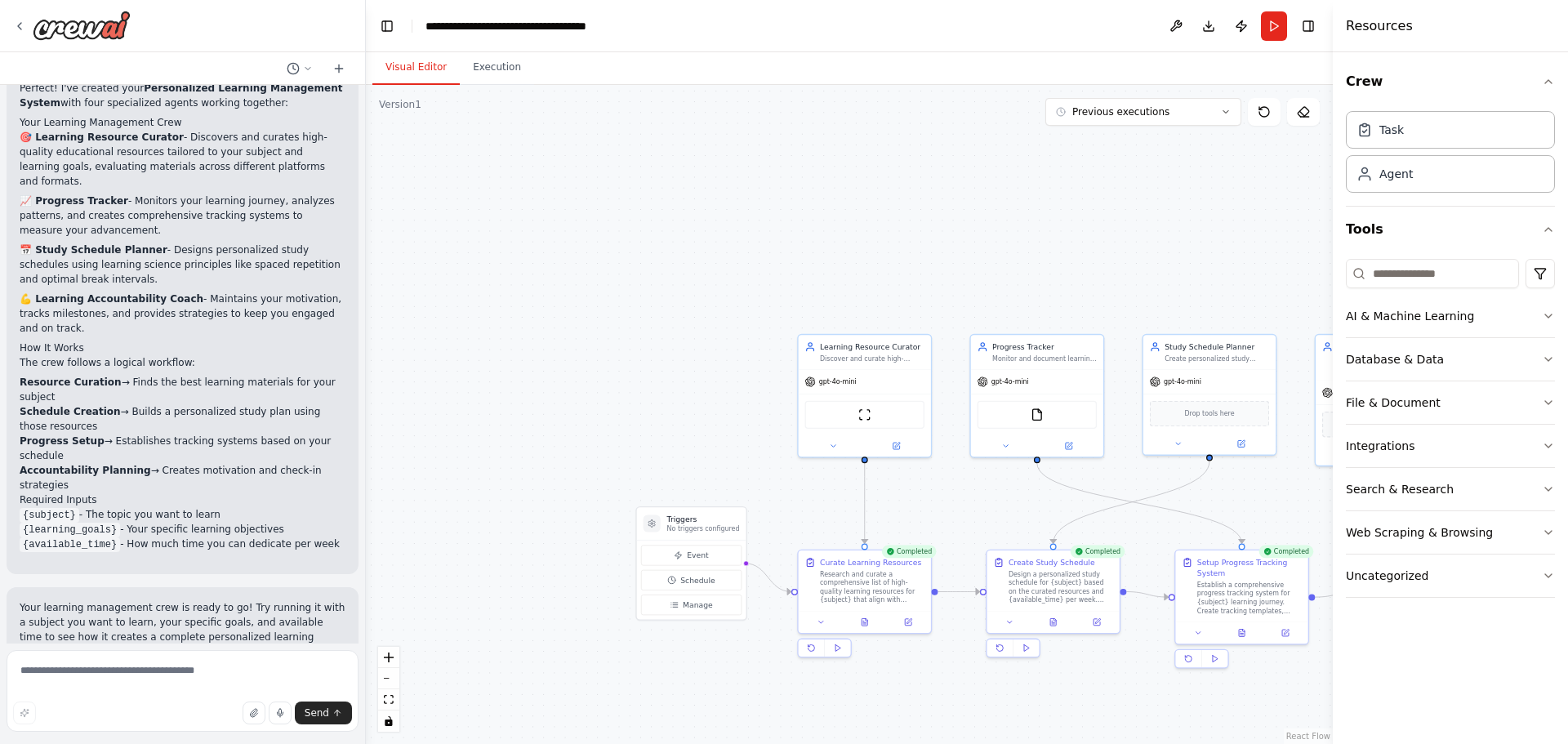
drag, startPoint x: 712, startPoint y: 391, endPoint x: 611, endPoint y: 319, distance: 124.0
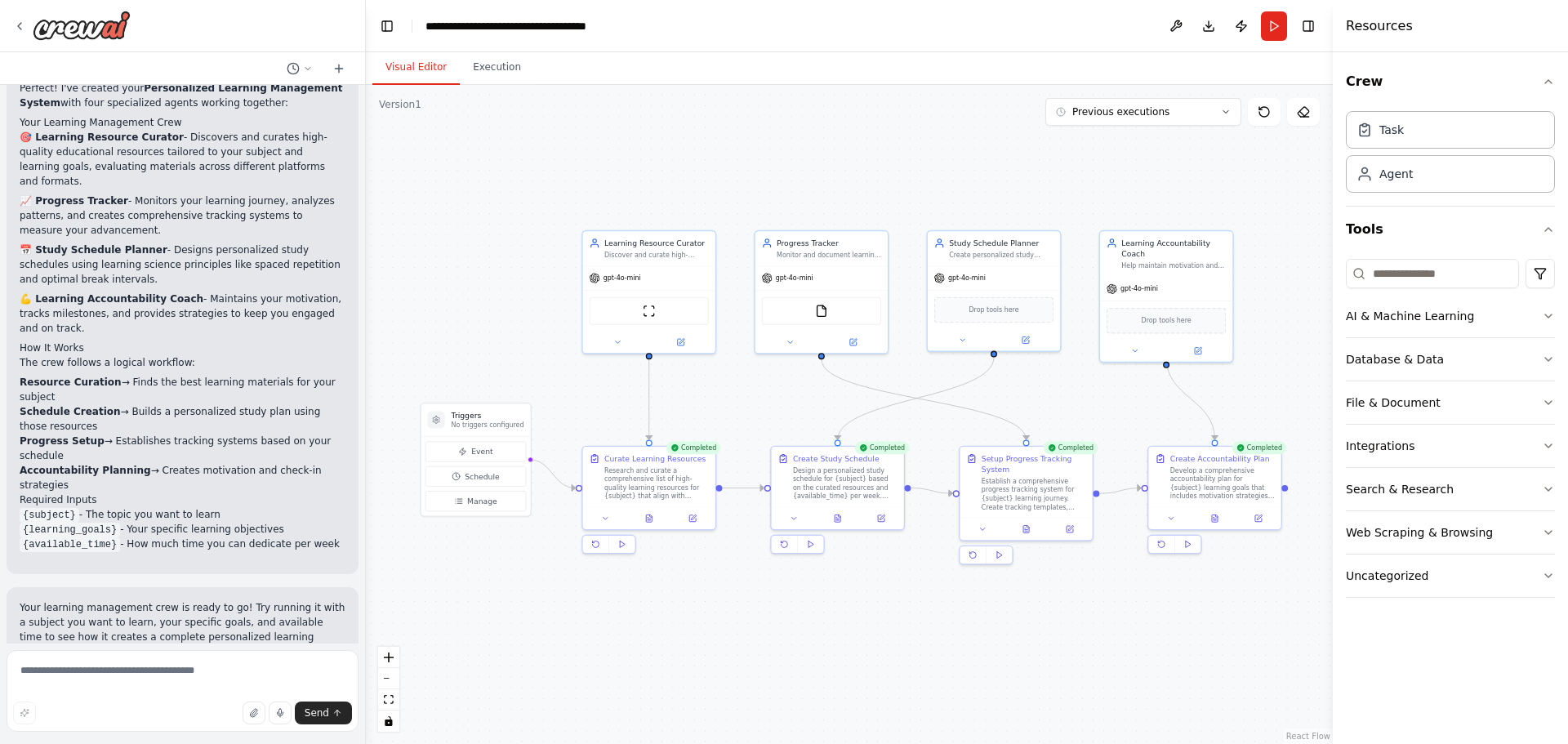
drag, startPoint x: 611, startPoint y: 319, endPoint x: 468, endPoint y: 116, distance: 248.3
click at [468, 116] on div ".deletable-edge-delete-btn { width: 20px; height: 20px; border: 0px solid #ffff…" at bounding box center [849, 414] width 967 height 659
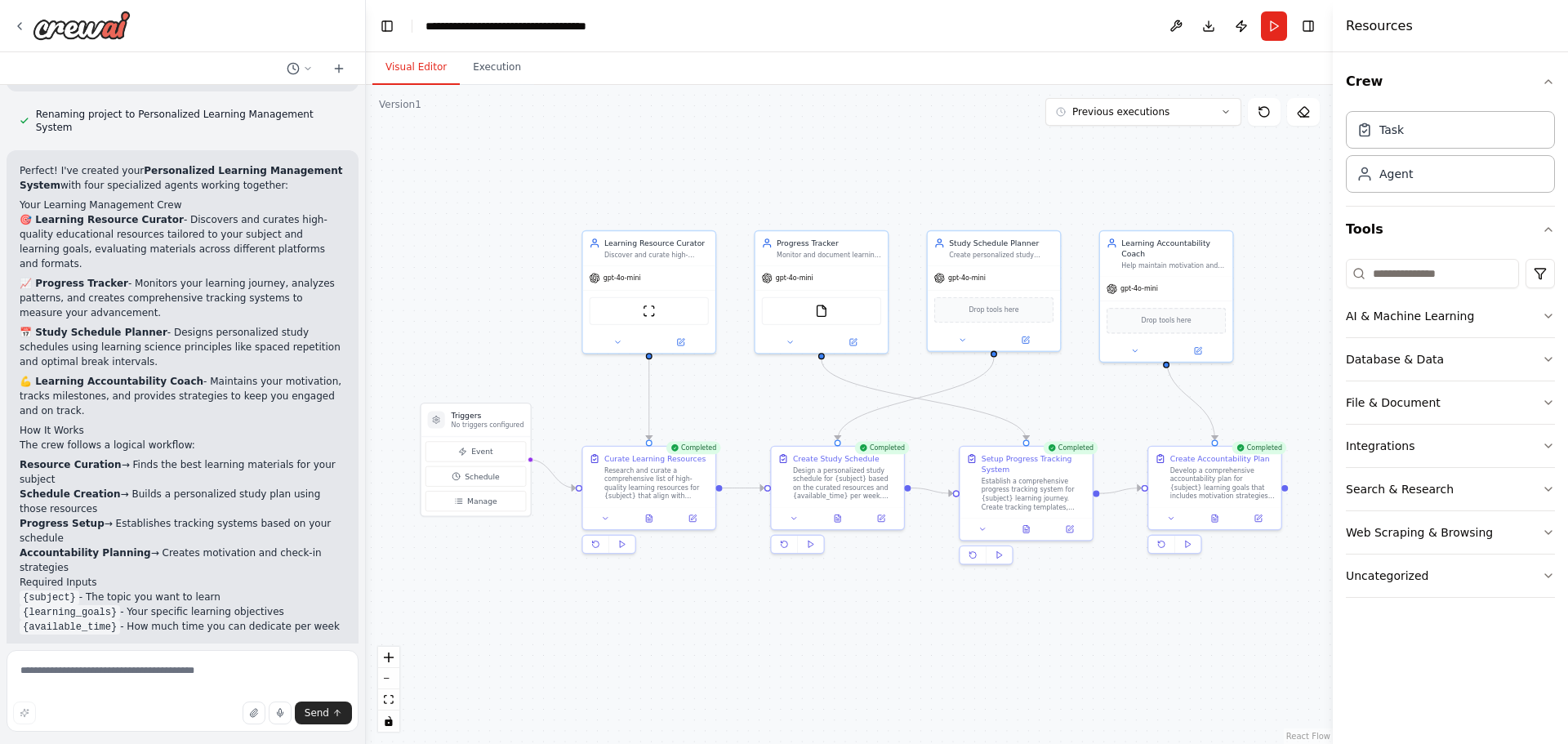
scroll to position [1273, 0]
